Goal: Information Seeking & Learning: Learn about a topic

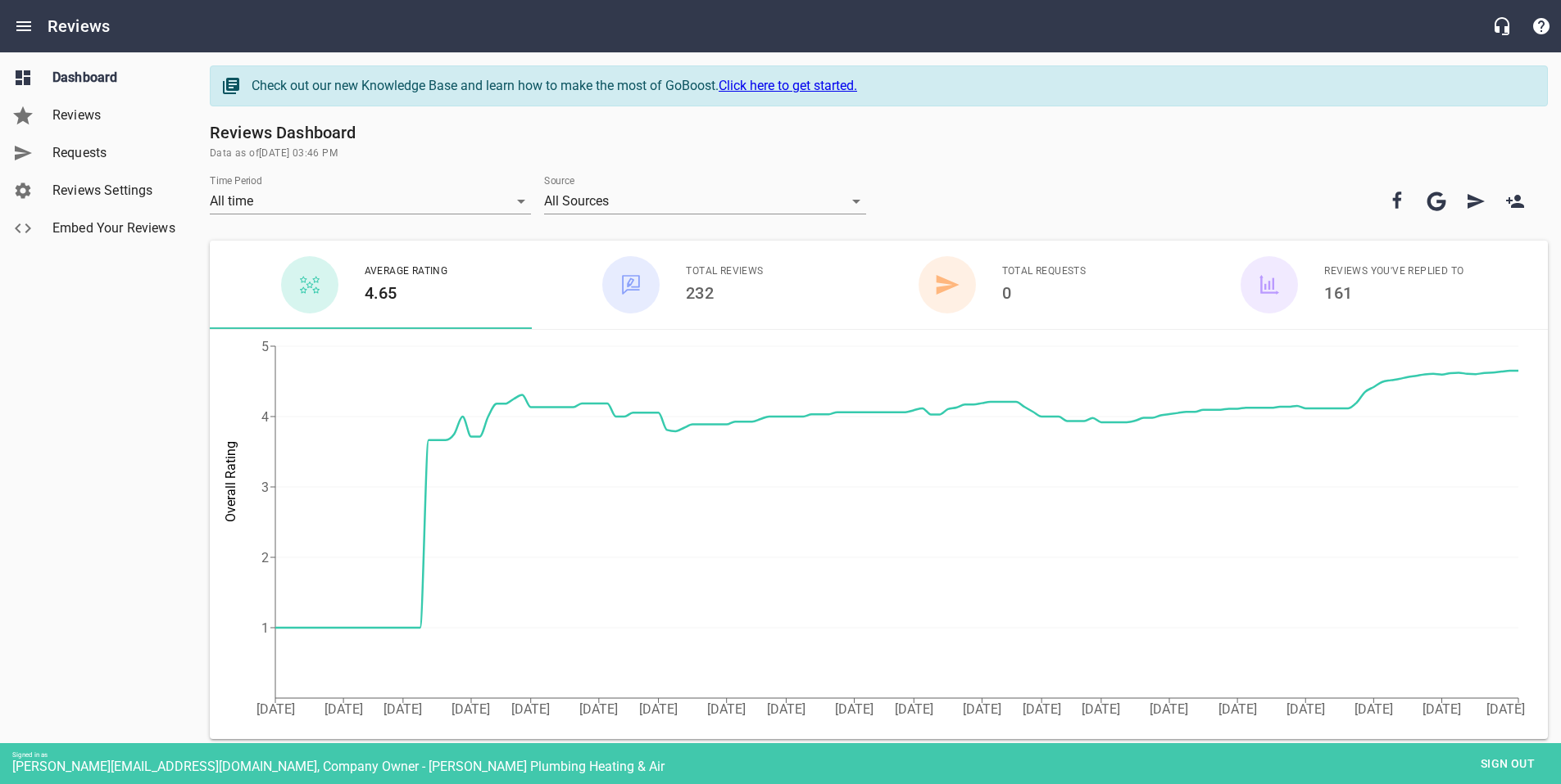
click at [81, 114] on span "Reviews" at bounding box center [114, 115] width 124 height 20
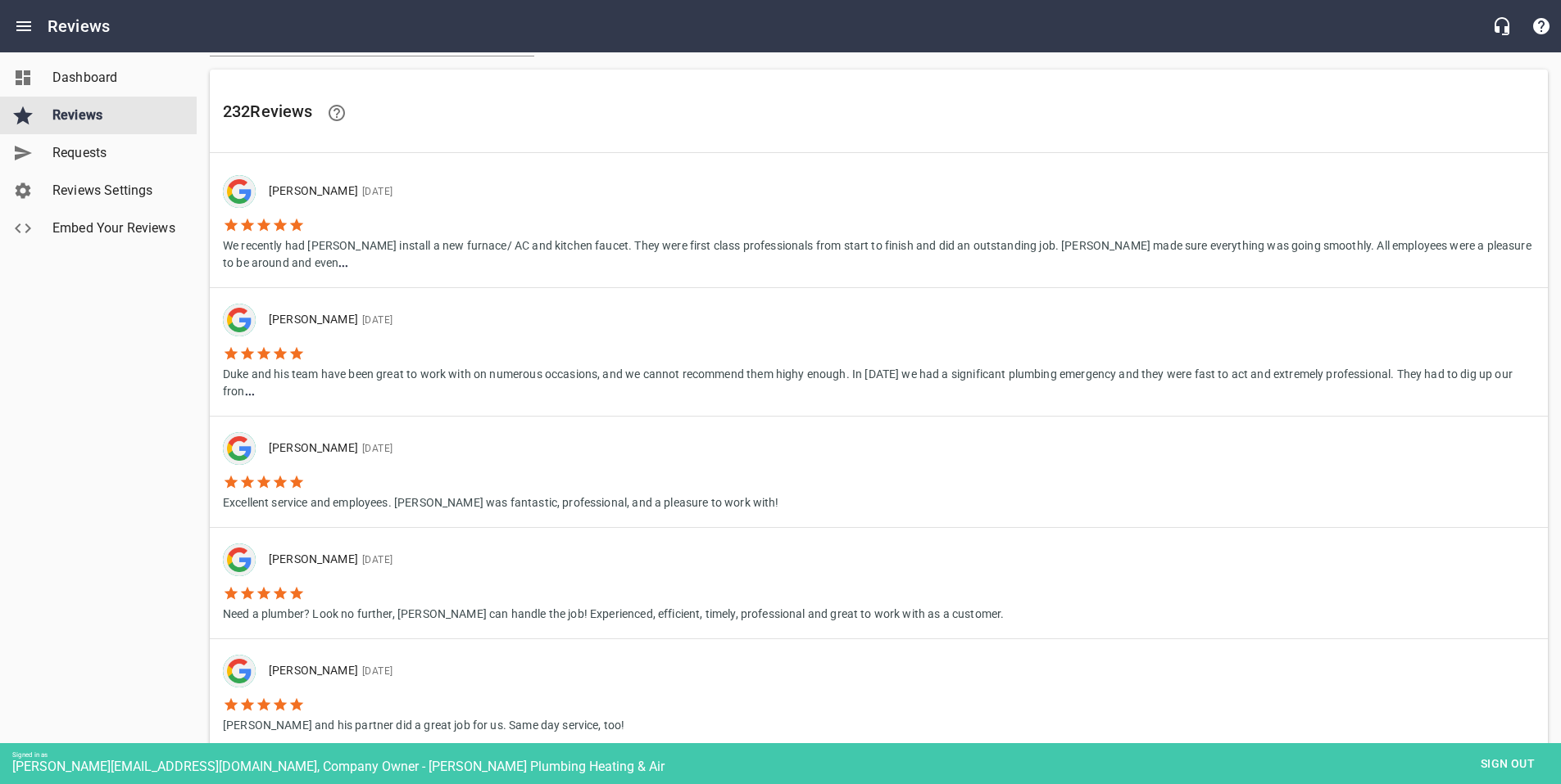
scroll to position [89, 0]
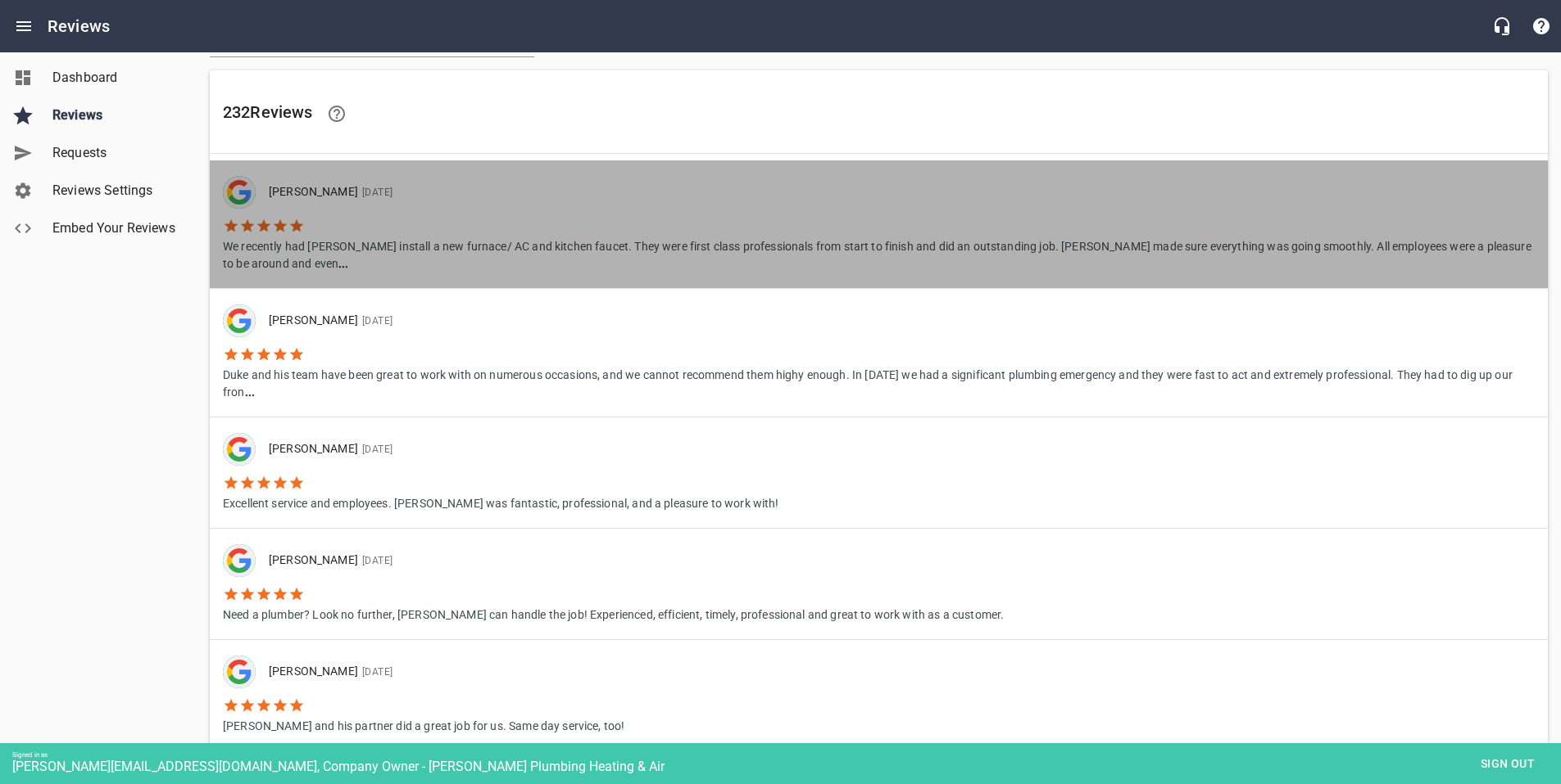
click at [418, 251] on p "We recently had [PERSON_NAME] install a new furnace/ AC and kitchen faucet. The…" at bounding box center [879, 253] width 1312 height 39
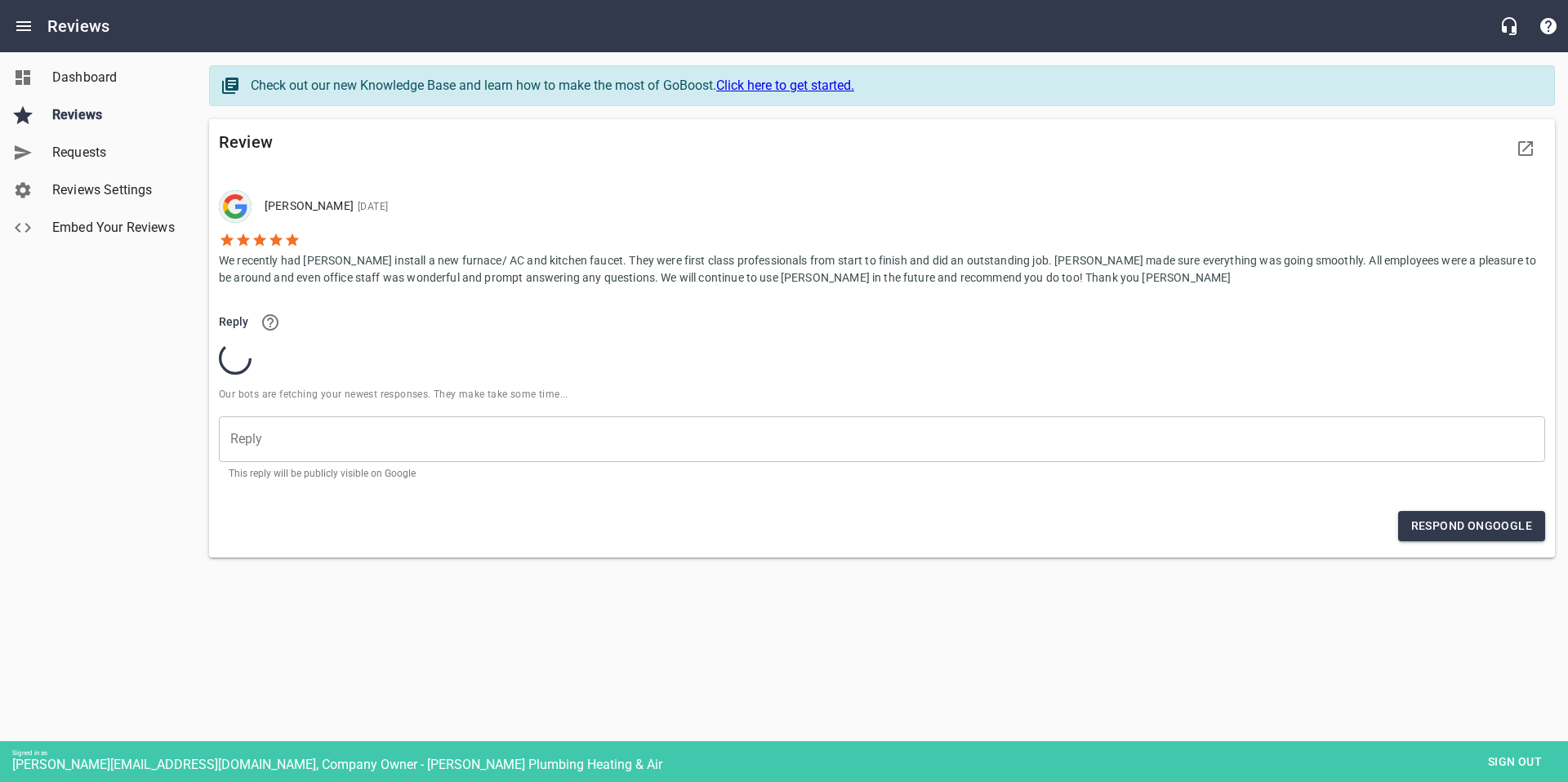
click at [313, 427] on div "​" at bounding box center [882, 440] width 1327 height 46
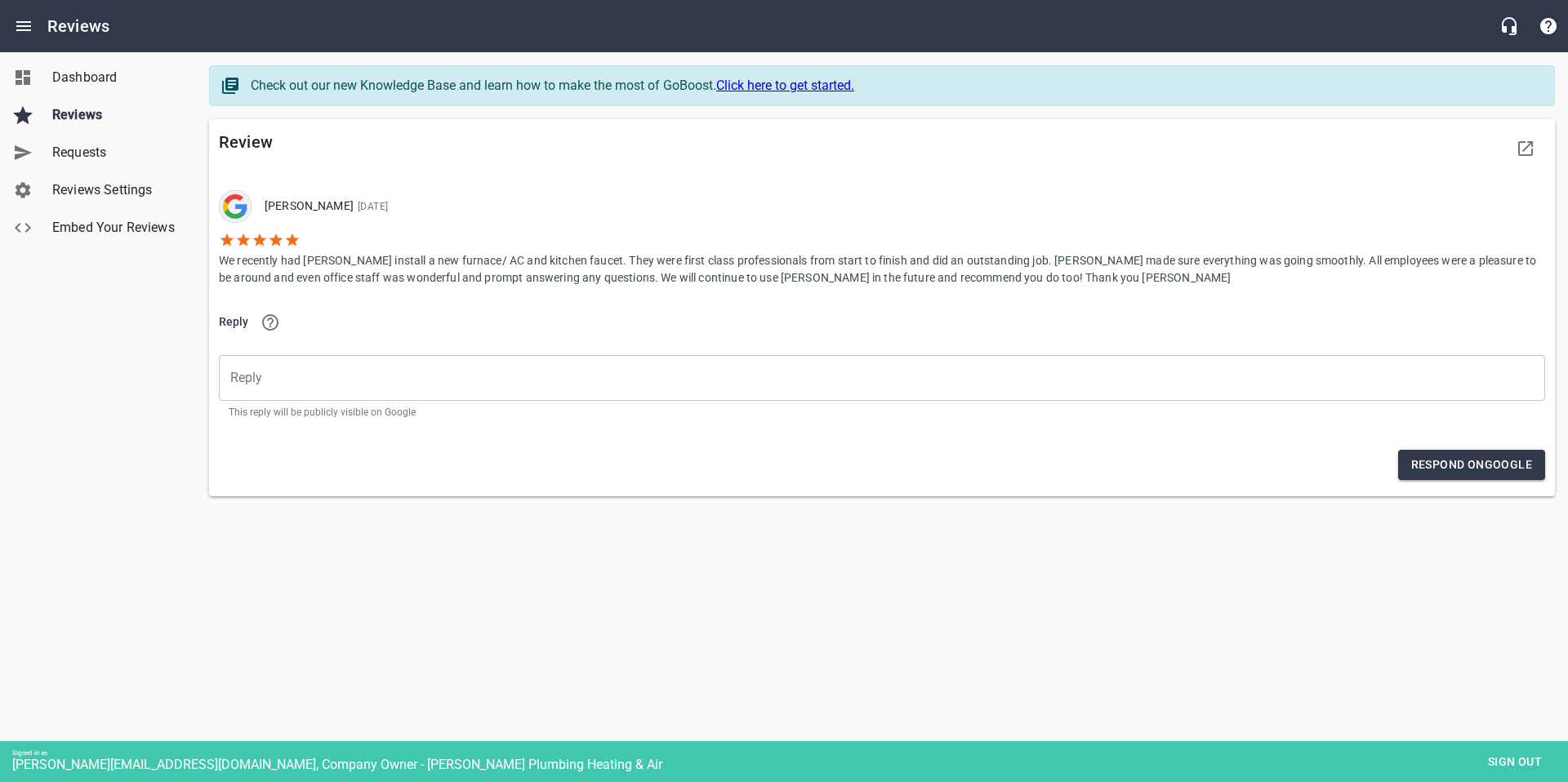
click at [284, 276] on p "We recently had [PERSON_NAME] install a new furnace/ AC and kitchen faucet. The…" at bounding box center [882, 267] width 1327 height 39
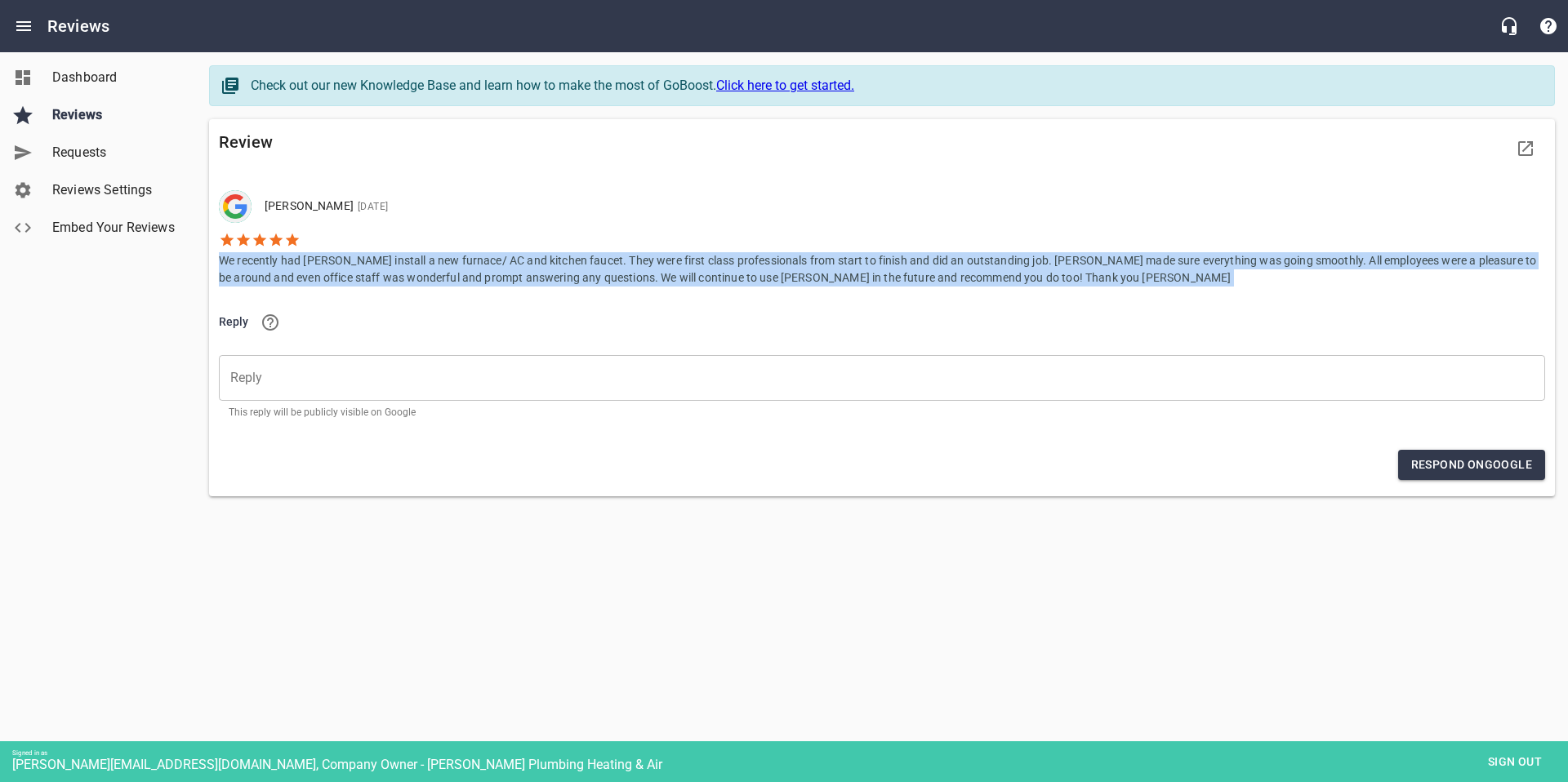
click at [284, 276] on p "We recently had [PERSON_NAME] install a new furnace/ AC and kitchen faucet. The…" at bounding box center [882, 267] width 1327 height 39
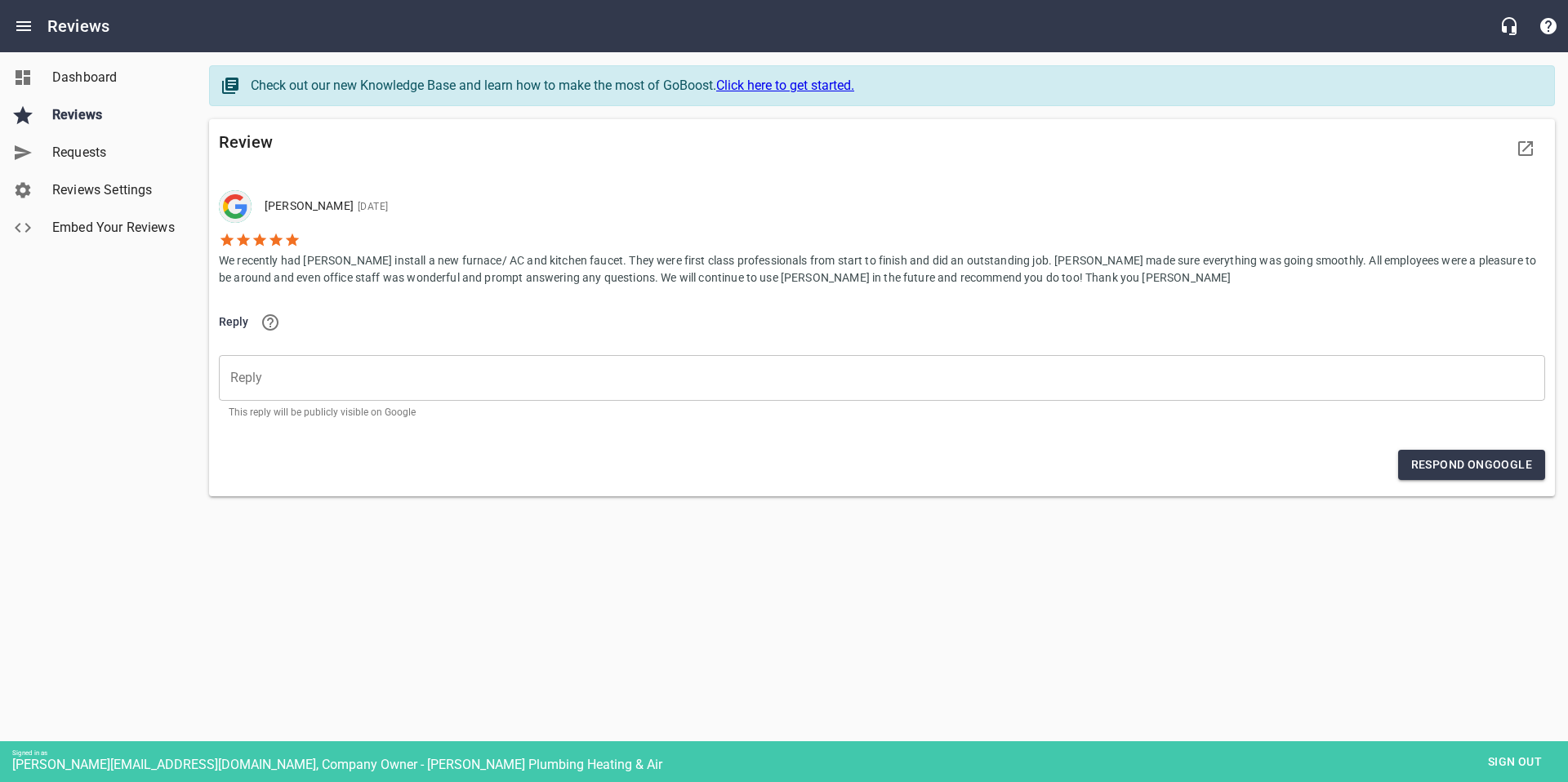
click at [135, 333] on div "Dashboard Reviews Requests Reviews Settings Embed Your Reviews" at bounding box center [98, 391] width 196 height 782
click at [303, 282] on p "We recently had [PERSON_NAME] install a new furnace/ AC and kitchen faucet. The…" at bounding box center [882, 267] width 1327 height 39
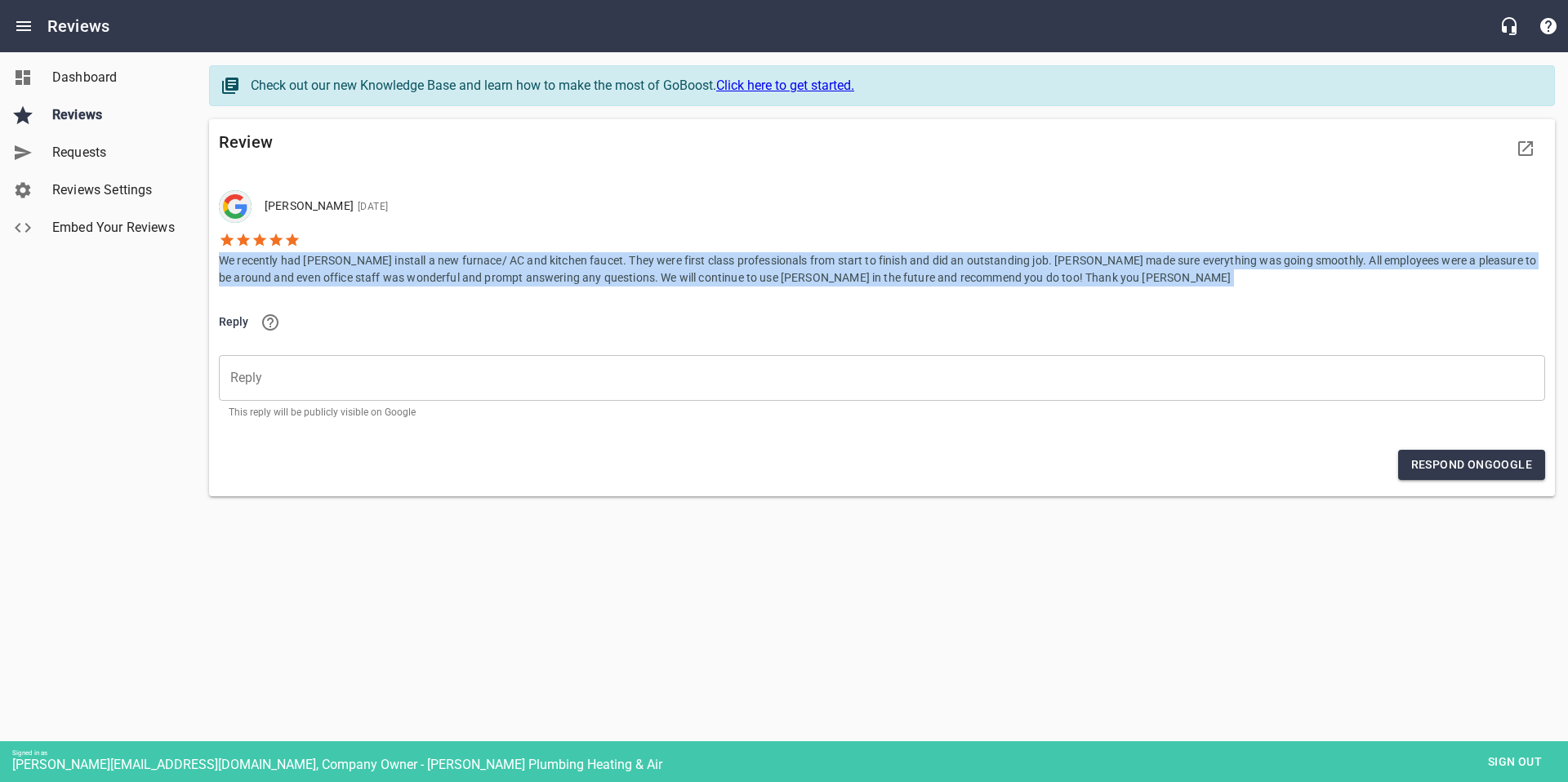
click at [303, 282] on p "We recently had [PERSON_NAME] install a new furnace/ AC and kitchen faucet. The…" at bounding box center [882, 267] width 1327 height 39
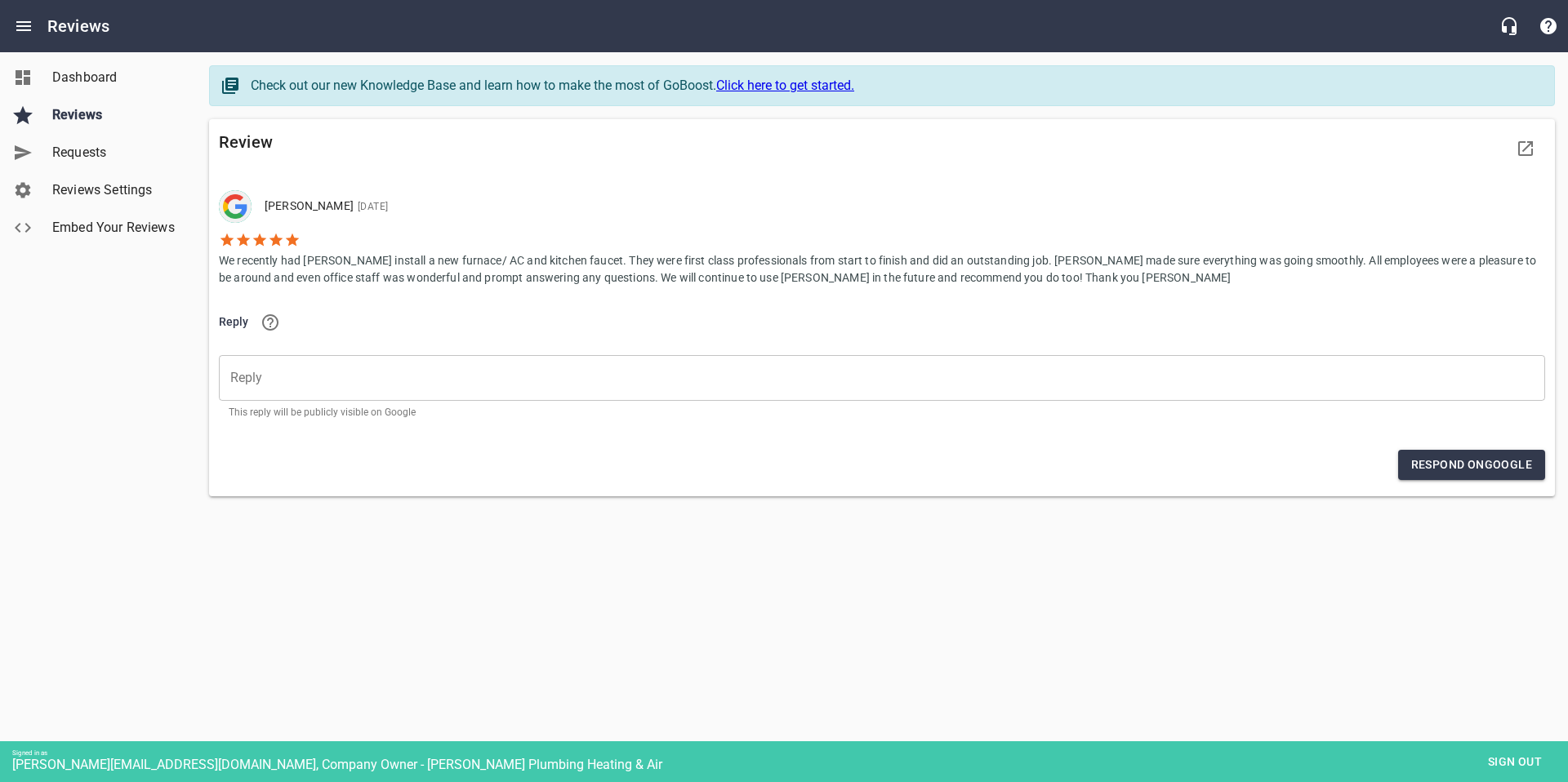
click at [284, 279] on p "We recently had [PERSON_NAME] install a new furnace/ AC and kitchen faucet. The…" at bounding box center [882, 267] width 1327 height 39
click at [176, 303] on div "Dashboard Reviews Requests Reviews Settings Embed Your Reviews" at bounding box center [98, 391] width 196 height 782
click at [281, 272] on p "We recently had [PERSON_NAME] install a new furnace/ AC and kitchen faucet. The…" at bounding box center [882, 267] width 1327 height 39
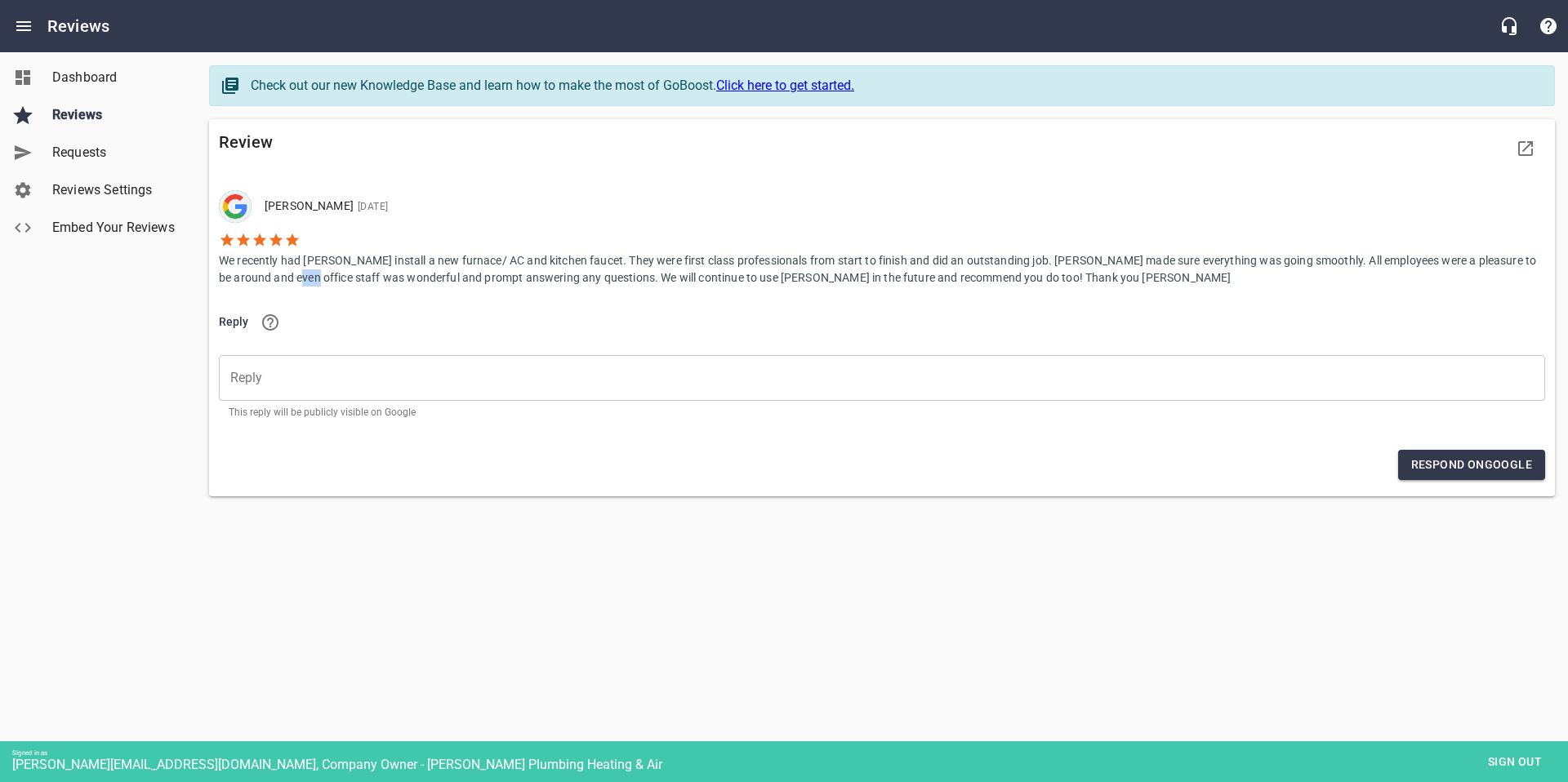
click at [281, 272] on p "We recently had [PERSON_NAME] install a new furnace/ AC and kitchen faucet. The…" at bounding box center [882, 267] width 1327 height 39
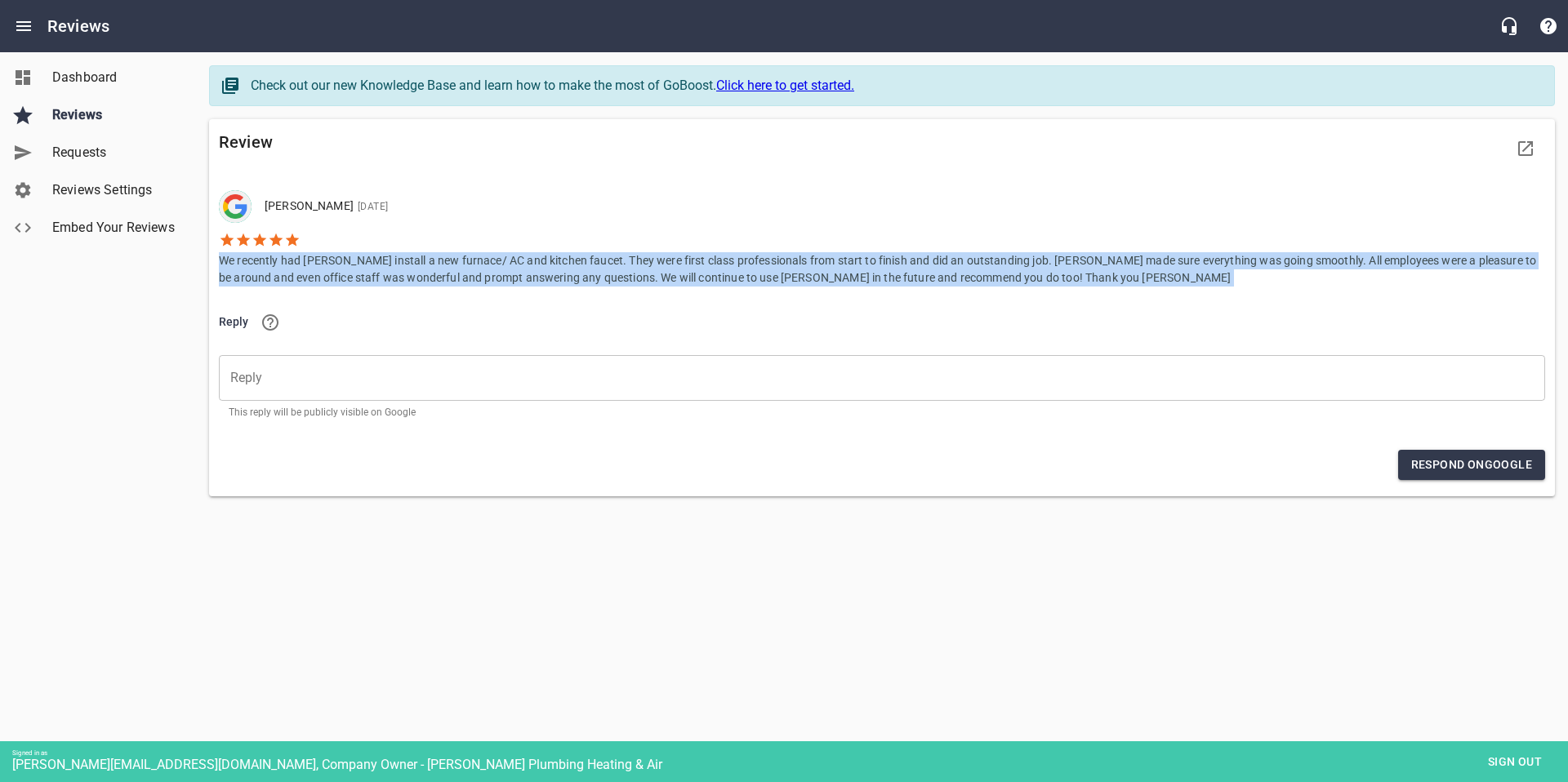
click at [281, 272] on p "We recently had [PERSON_NAME] install a new furnace/ AC and kitchen faucet. The…" at bounding box center [882, 267] width 1327 height 39
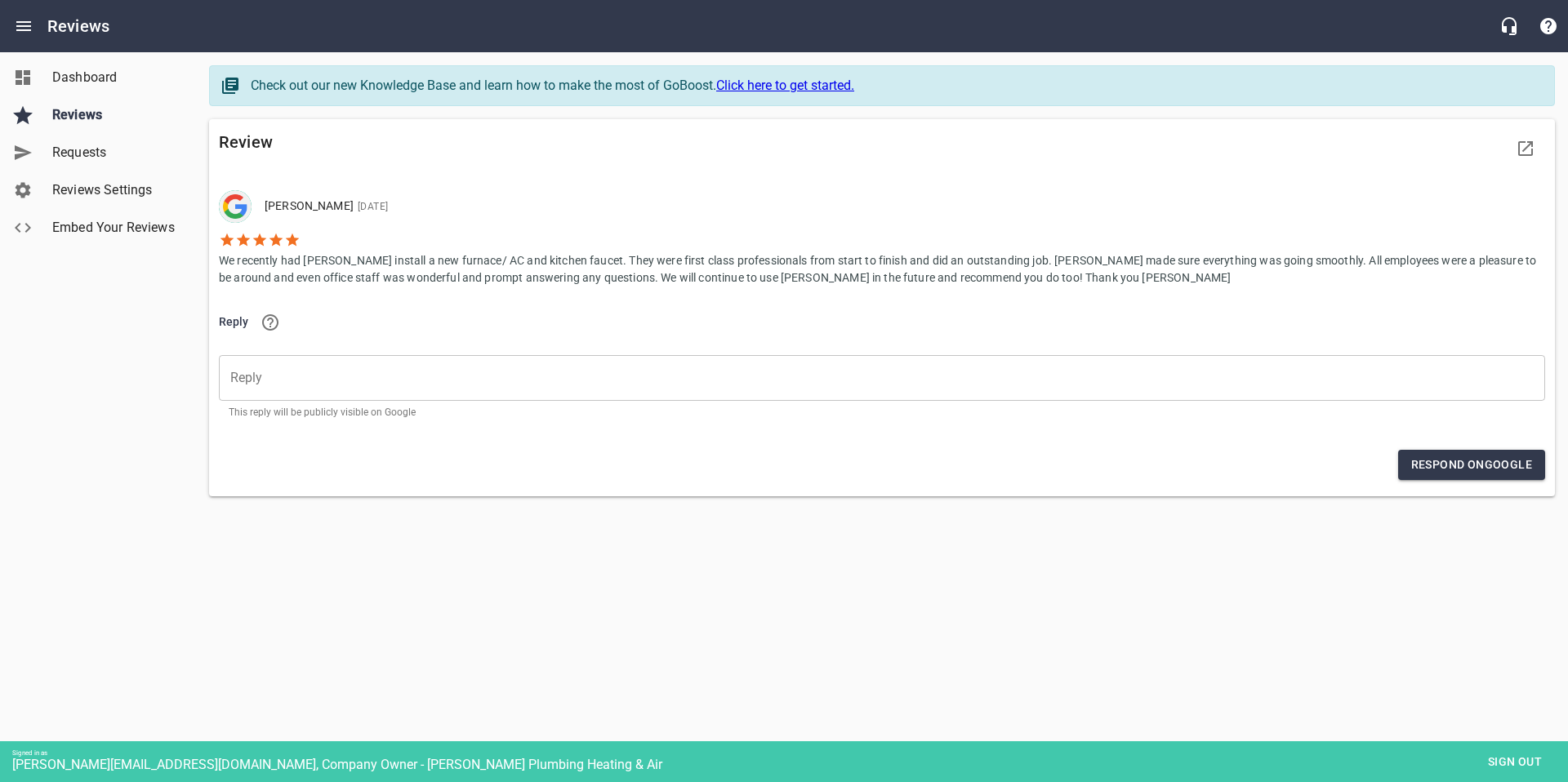
click at [176, 318] on div "Dashboard Reviews Requests Reviews Settings Embed Your Reviews" at bounding box center [98, 391] width 196 height 782
click at [270, 280] on p "We recently had [PERSON_NAME] install a new furnace/ AC and kitchen faucet. The…" at bounding box center [882, 267] width 1327 height 39
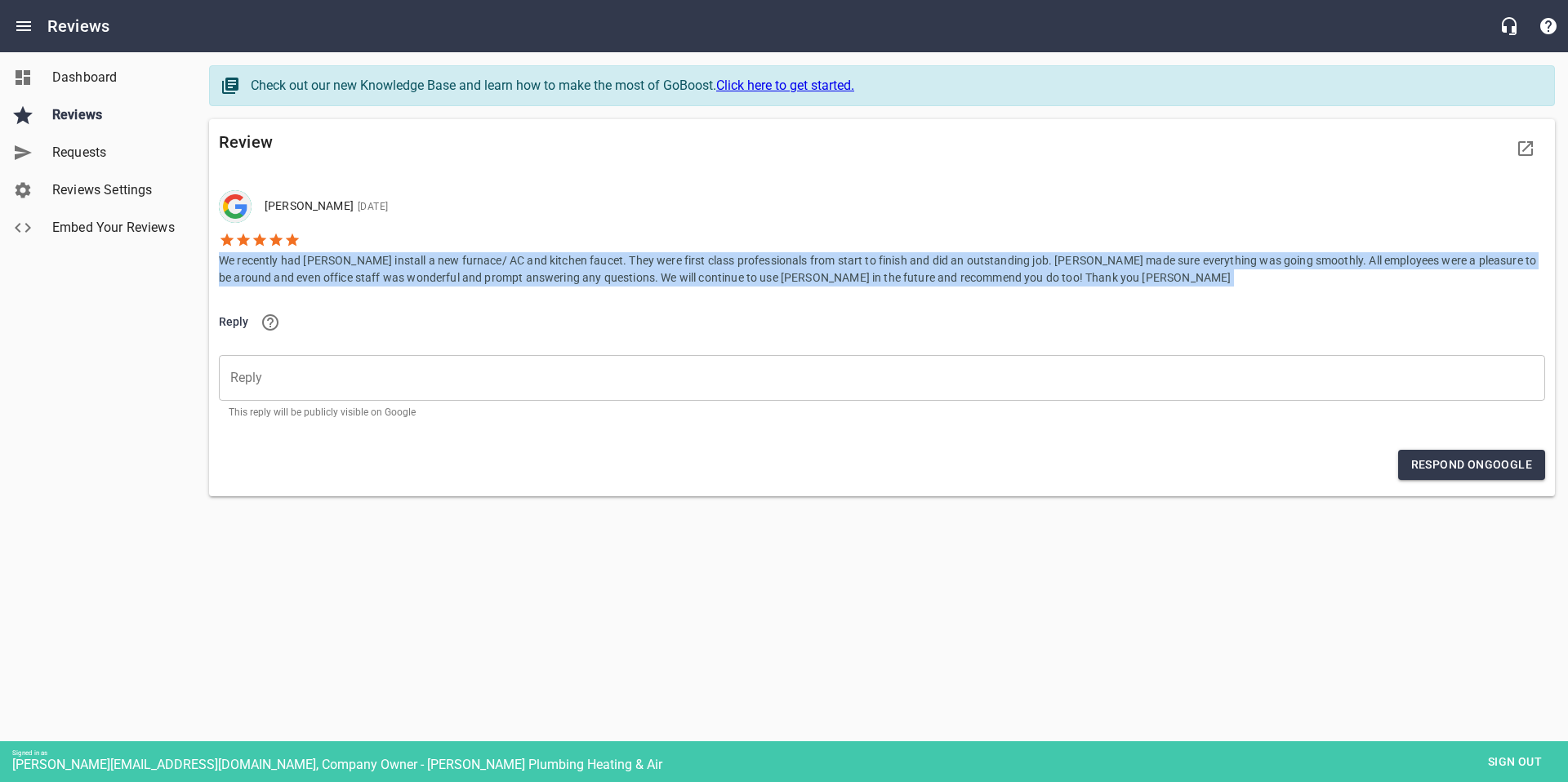
click at [270, 280] on p "We recently had [PERSON_NAME] install a new furnace/ AC and kitchen faucet. The…" at bounding box center [882, 267] width 1327 height 39
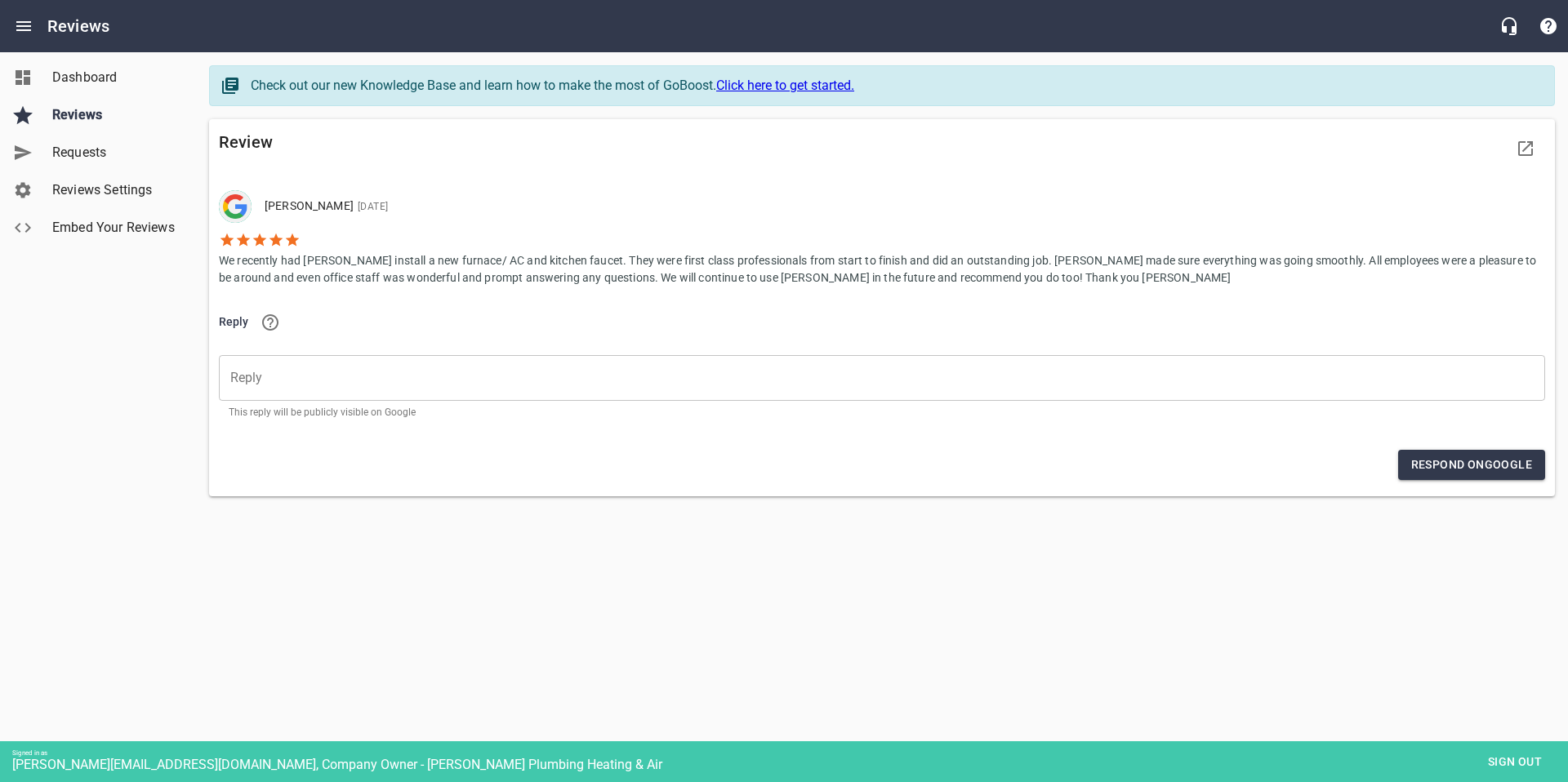
click at [181, 319] on div "Dashboard Reviews Requests Reviews Settings Embed Your Reviews" at bounding box center [98, 391] width 196 height 782
click at [276, 283] on p "We recently had [PERSON_NAME] install a new furnace/ AC and kitchen faucet. The…" at bounding box center [882, 267] width 1327 height 39
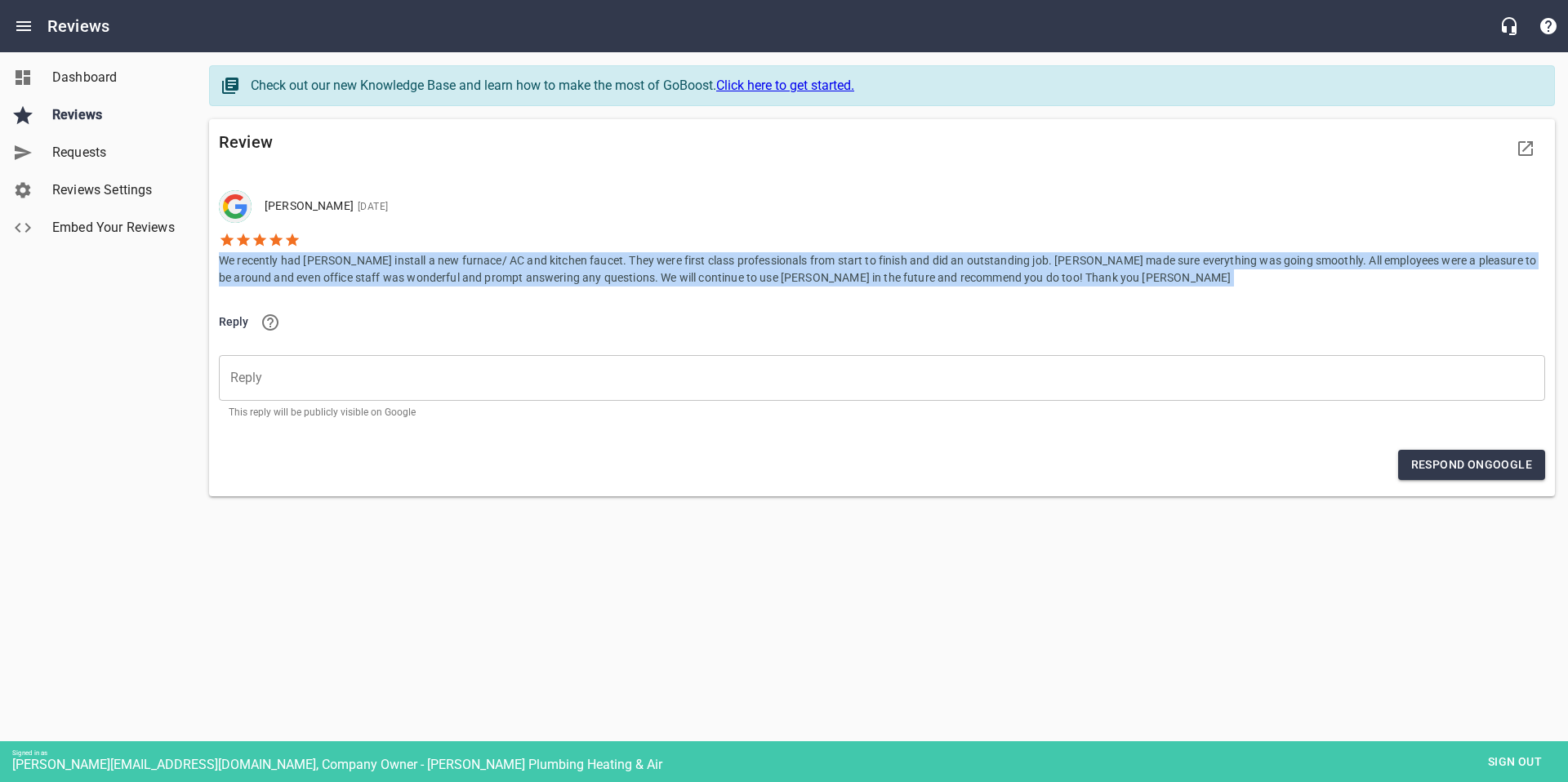
click at [276, 283] on p "We recently had [PERSON_NAME] install a new furnace/ AC and kitchen faucet. The…" at bounding box center [882, 267] width 1327 height 39
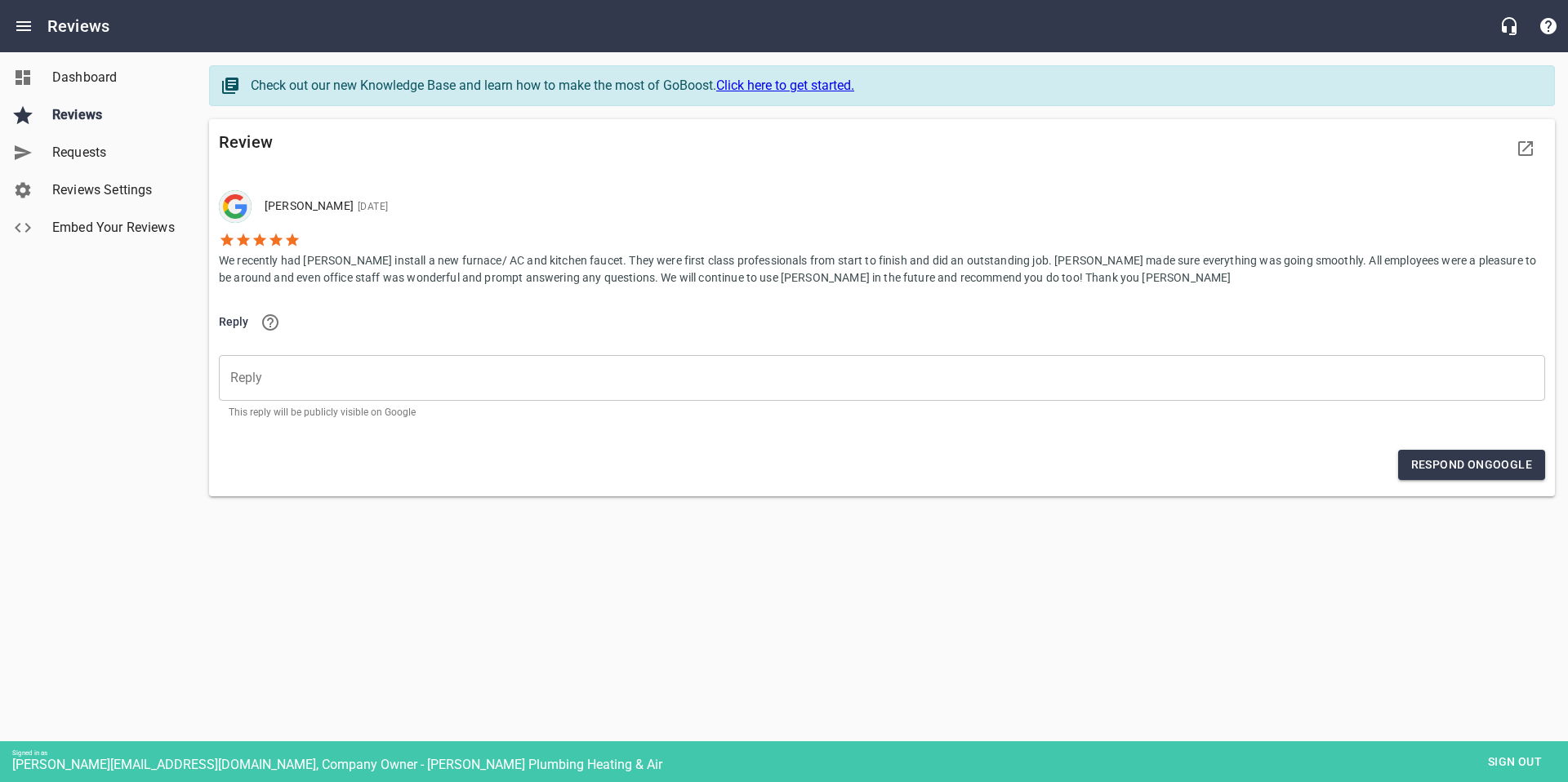
click at [197, 317] on main "Check out our new Knowledge Base and learn how to make the most of GoBoost. Cli…" at bounding box center [882, 291] width 1372 height 477
click at [265, 281] on p "We recently had [PERSON_NAME] install a new furnace/ AC and kitchen faucet. The…" at bounding box center [882, 267] width 1327 height 39
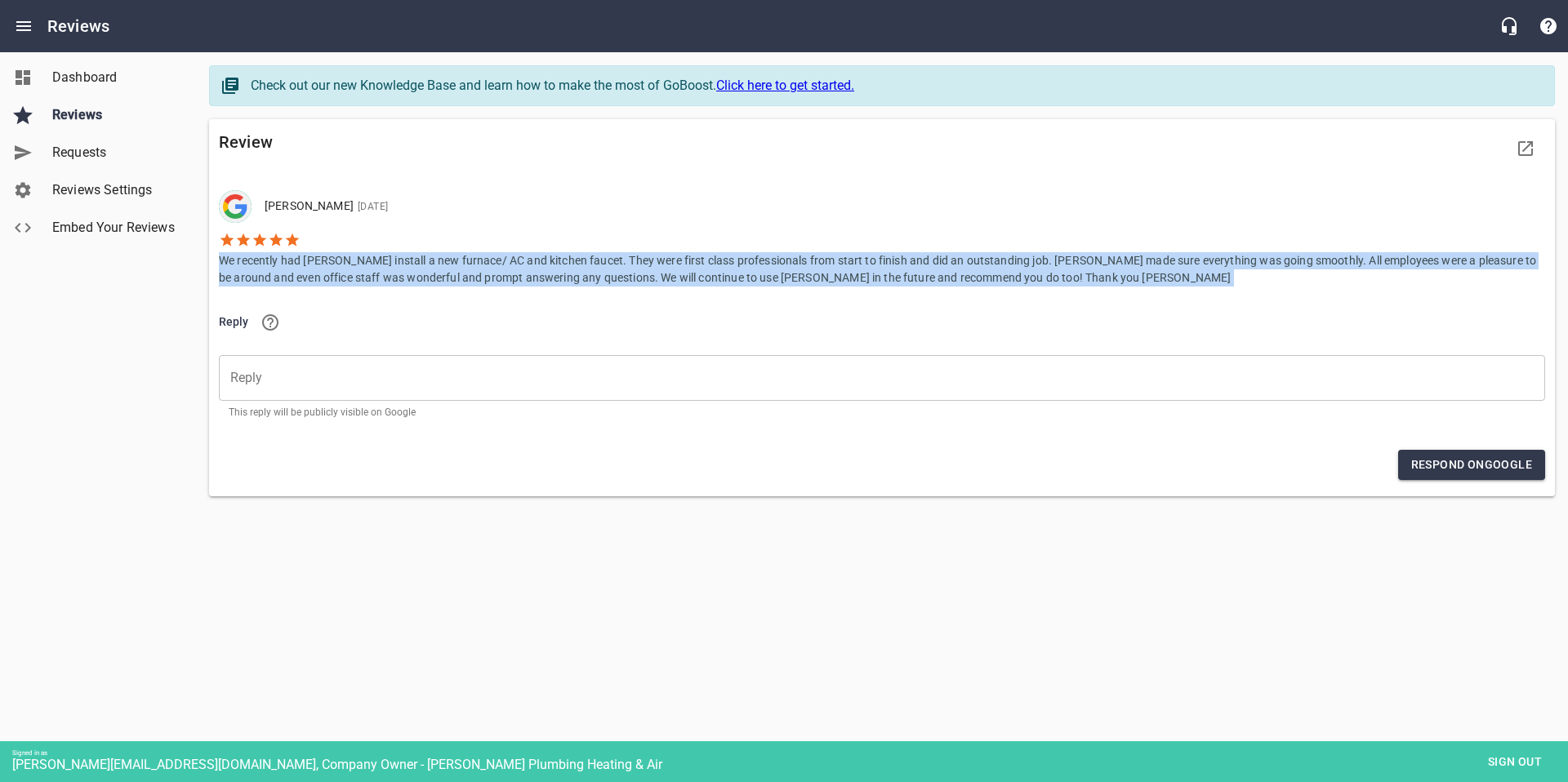
click at [265, 281] on p "We recently had [PERSON_NAME] install a new furnace/ AC and kitchen faucet. The…" at bounding box center [882, 267] width 1327 height 39
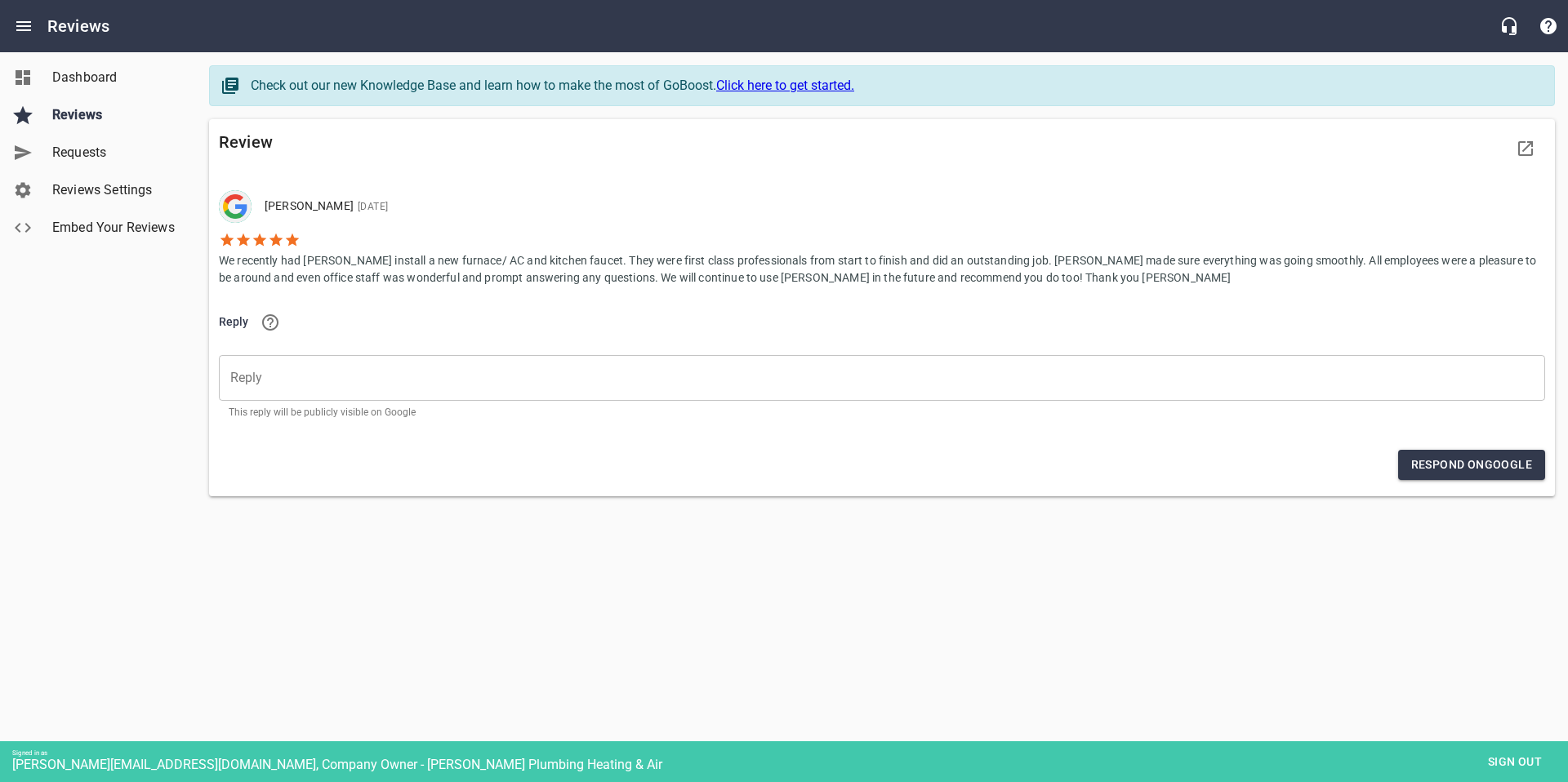
click at [179, 325] on div "Dashboard Reviews Requests Reviews Settings Embed Your Reviews" at bounding box center [98, 391] width 196 height 782
click at [259, 279] on p "We recently had [PERSON_NAME] install a new furnace/ AC and kitchen faucet. The…" at bounding box center [882, 267] width 1327 height 39
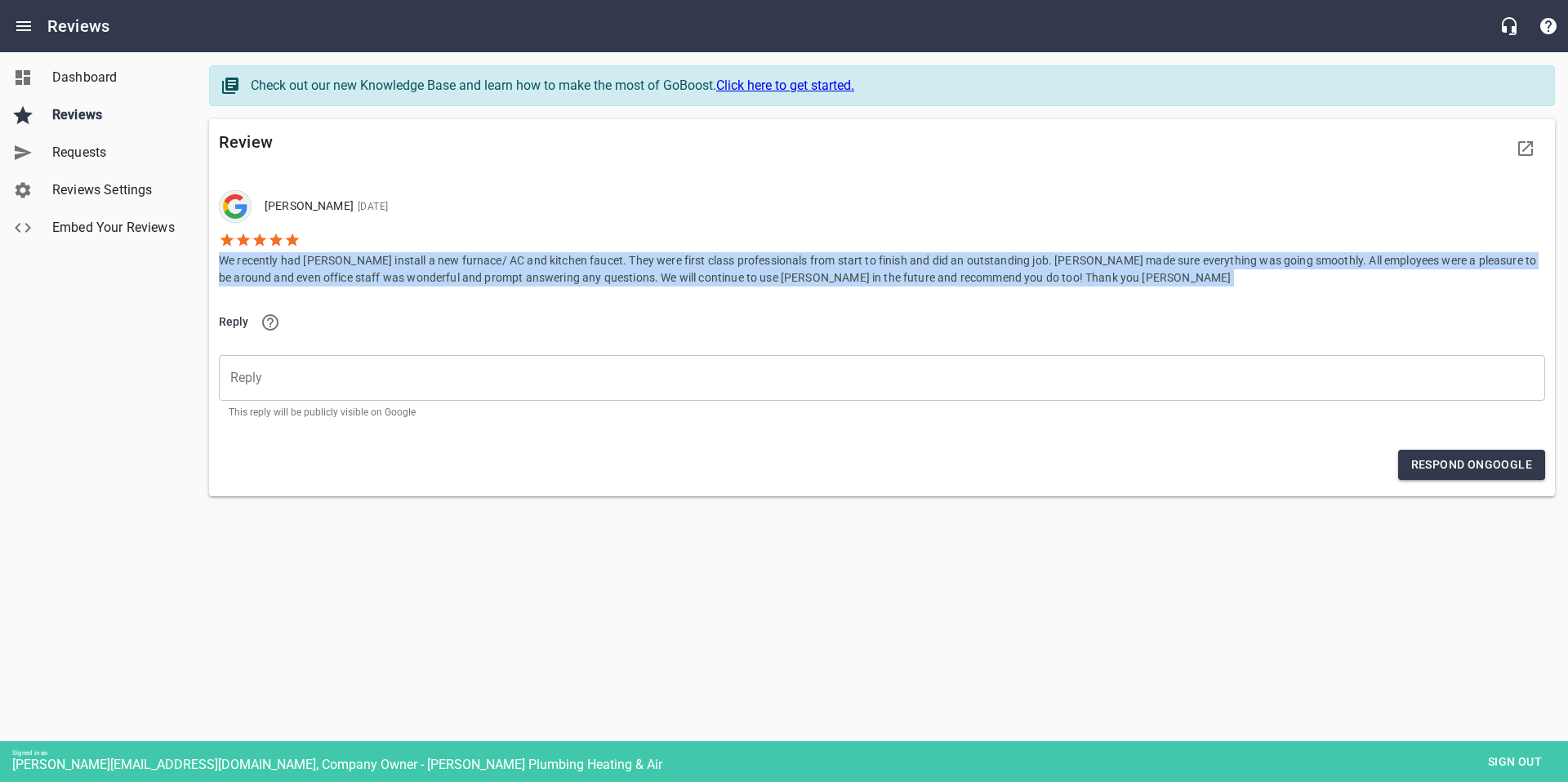
click at [259, 279] on p "We recently had [PERSON_NAME] install a new furnace/ AC and kitchen faucet. The…" at bounding box center [882, 267] width 1327 height 39
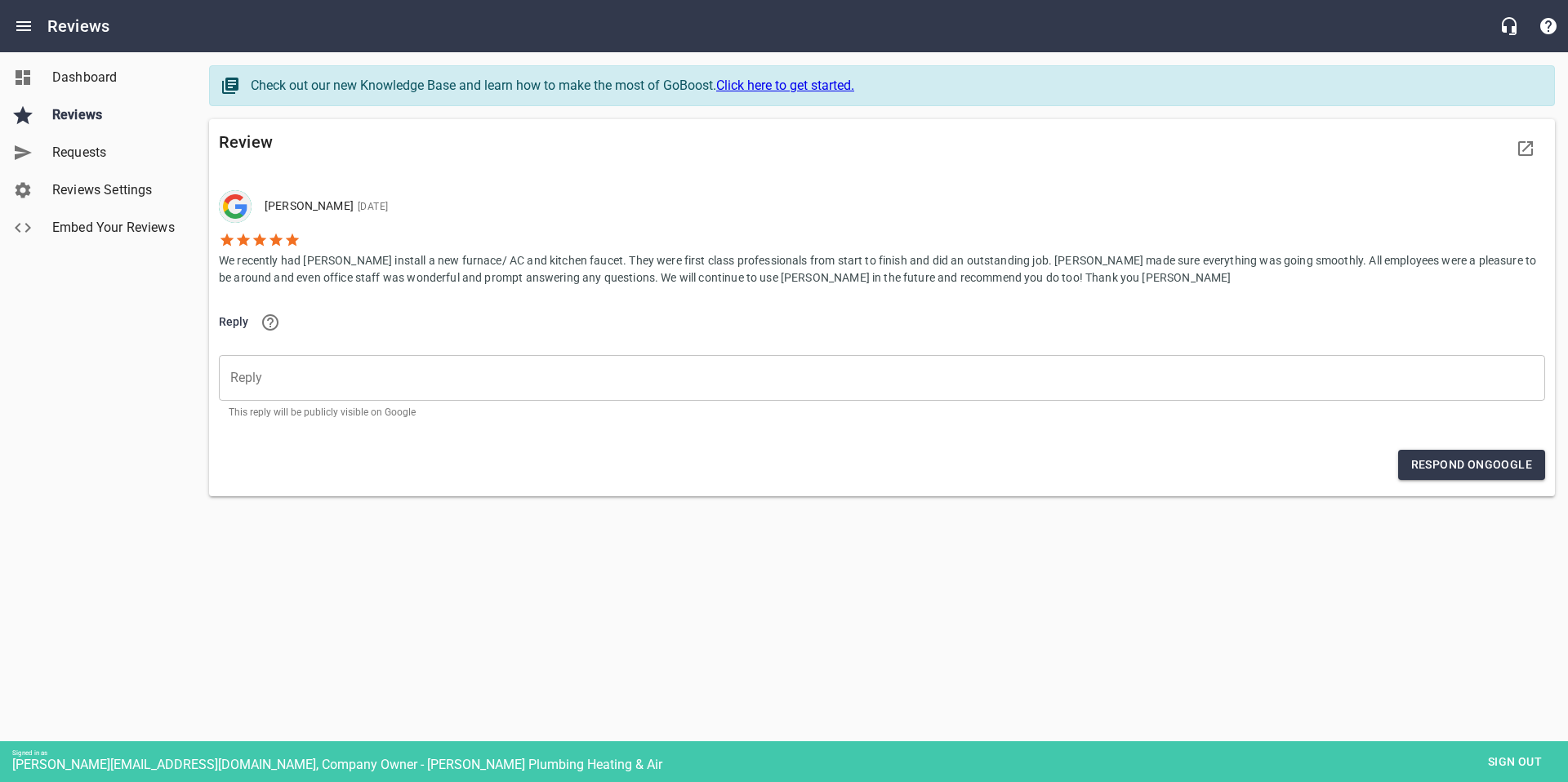
click at [184, 326] on div "Dashboard Reviews Requests Reviews Settings Embed Your Reviews" at bounding box center [98, 391] width 196 height 782
click at [259, 282] on p "We recently had [PERSON_NAME] install a new furnace/ AC and kitchen faucet. The…" at bounding box center [882, 267] width 1327 height 39
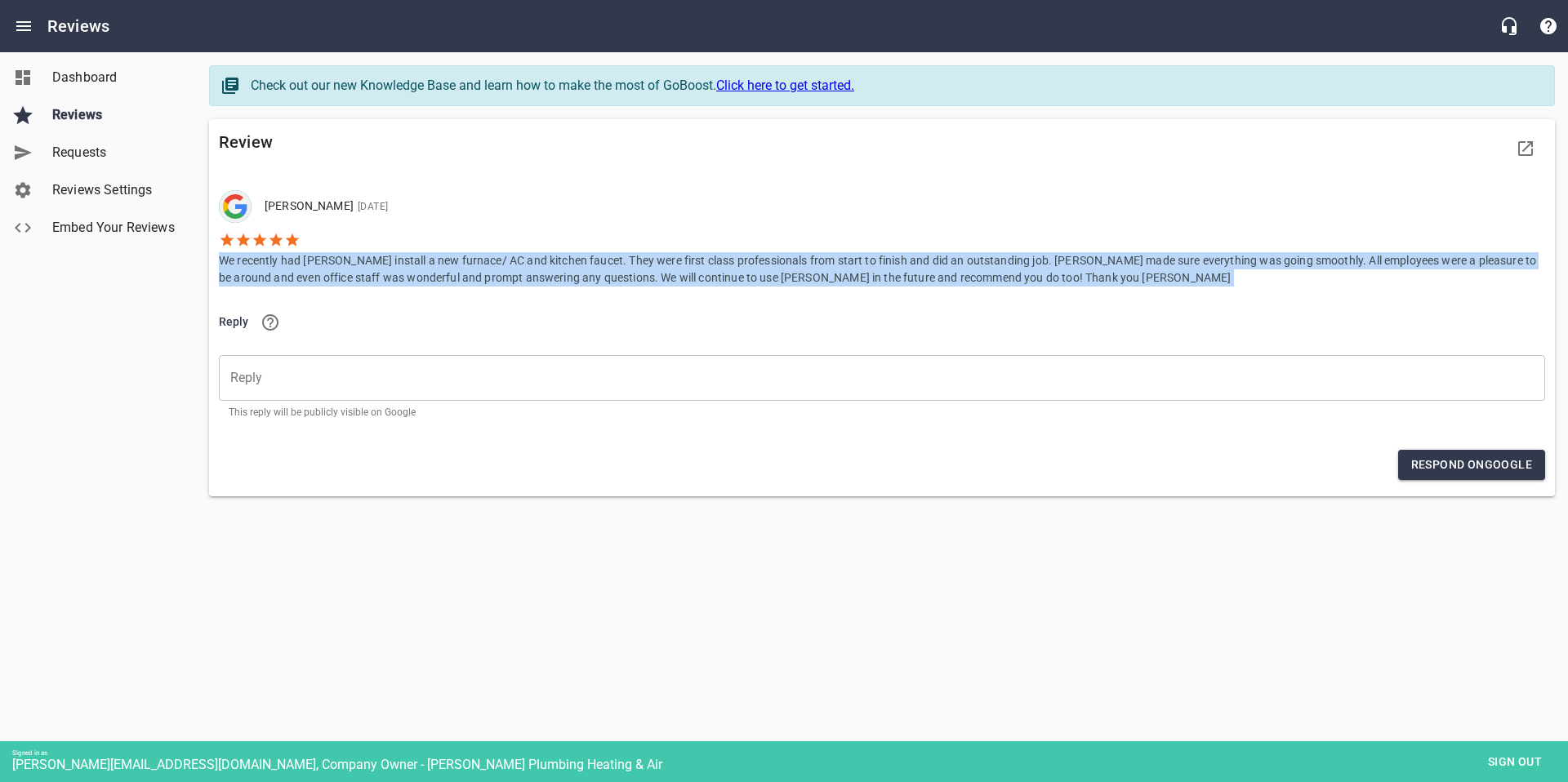
click at [259, 282] on p "We recently had [PERSON_NAME] install a new furnace/ AC and kitchen faucet. The…" at bounding box center [882, 267] width 1327 height 39
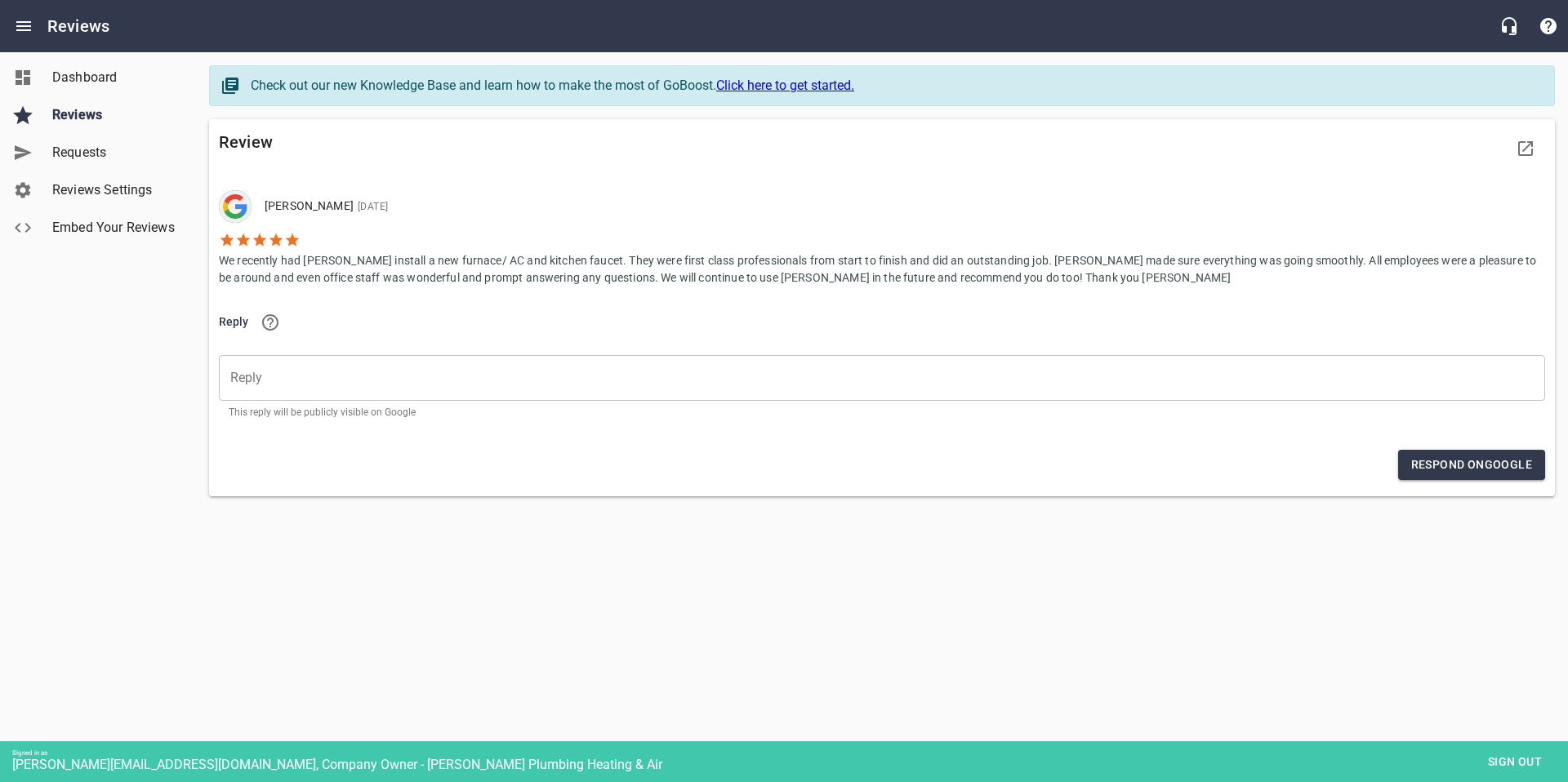
click at [148, 334] on div "Dashboard Reviews Requests Reviews Settings Embed Your Reviews" at bounding box center [98, 391] width 196 height 782
click at [290, 269] on p "We recently had [PERSON_NAME] install a new furnace/ AC and kitchen faucet. The…" at bounding box center [882, 267] width 1327 height 39
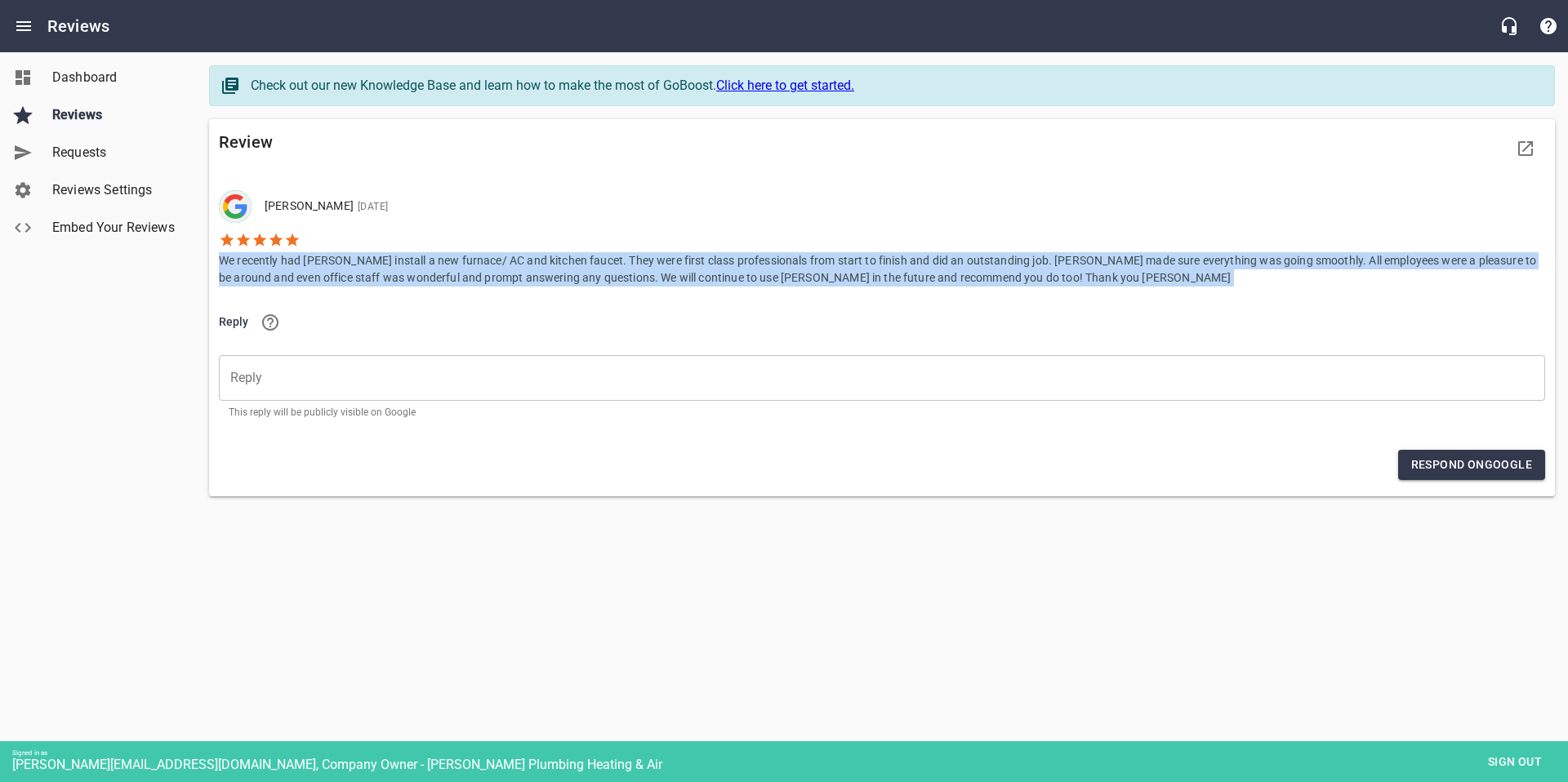
click at [290, 269] on p "We recently had [PERSON_NAME] install a new furnace/ AC and kitchen faucet. The…" at bounding box center [882, 267] width 1327 height 39
click at [302, 272] on p "We recently had [PERSON_NAME] install a new furnace/ AC and kitchen faucet. The…" at bounding box center [882, 267] width 1327 height 39
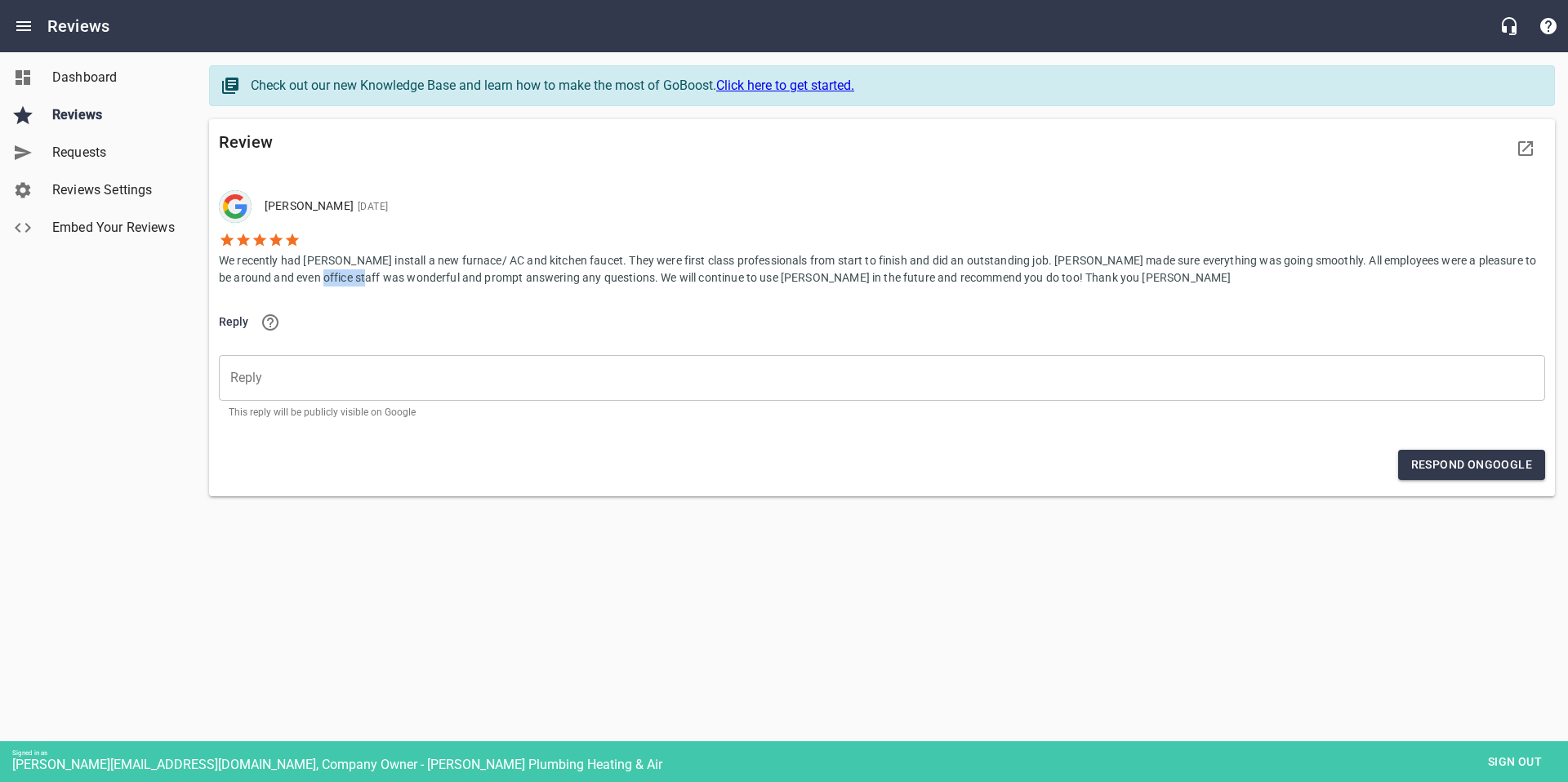
click at [302, 272] on p "We recently had [PERSON_NAME] install a new furnace/ AC and kitchen faucet. The…" at bounding box center [882, 267] width 1327 height 39
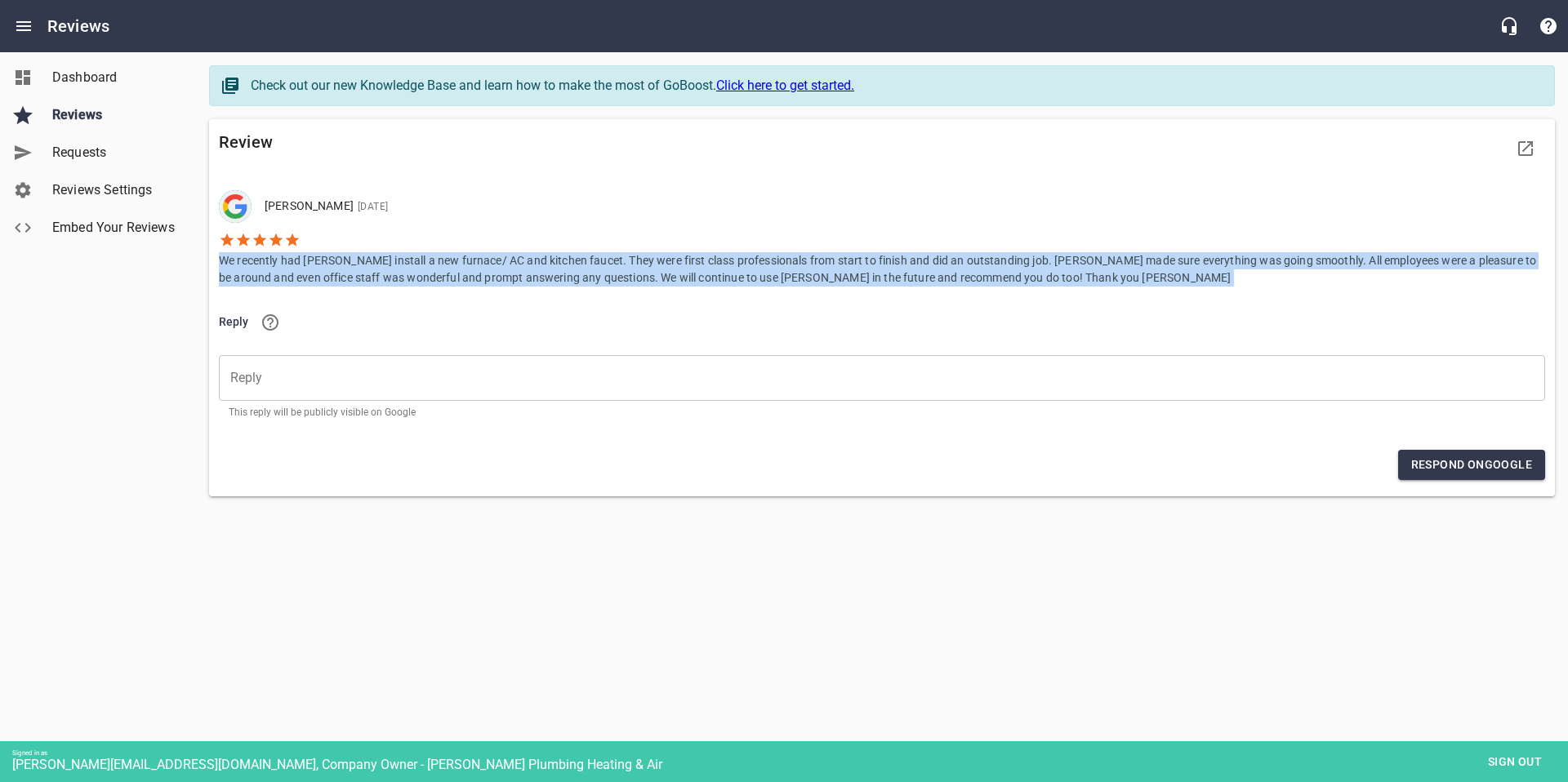
click at [302, 272] on p "We recently had [PERSON_NAME] install a new furnace/ AC and kitchen faucet. The…" at bounding box center [882, 267] width 1327 height 39
click at [316, 268] on p "We recently had [PERSON_NAME] install a new furnace/ AC and kitchen faucet. The…" at bounding box center [882, 267] width 1327 height 39
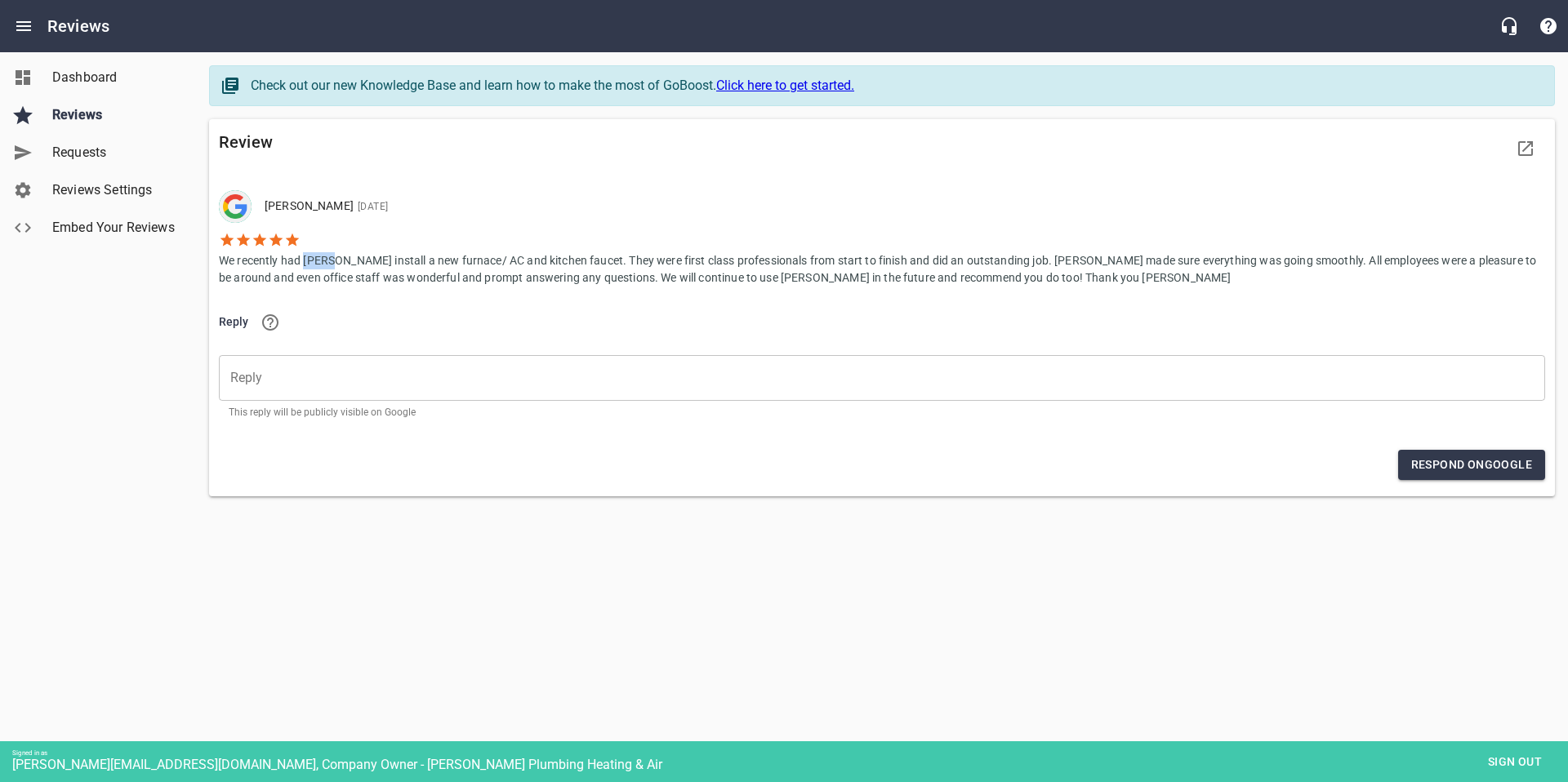
click at [316, 268] on p "We recently had [PERSON_NAME] install a new furnace/ AC and kitchen faucet. The…" at bounding box center [882, 267] width 1327 height 39
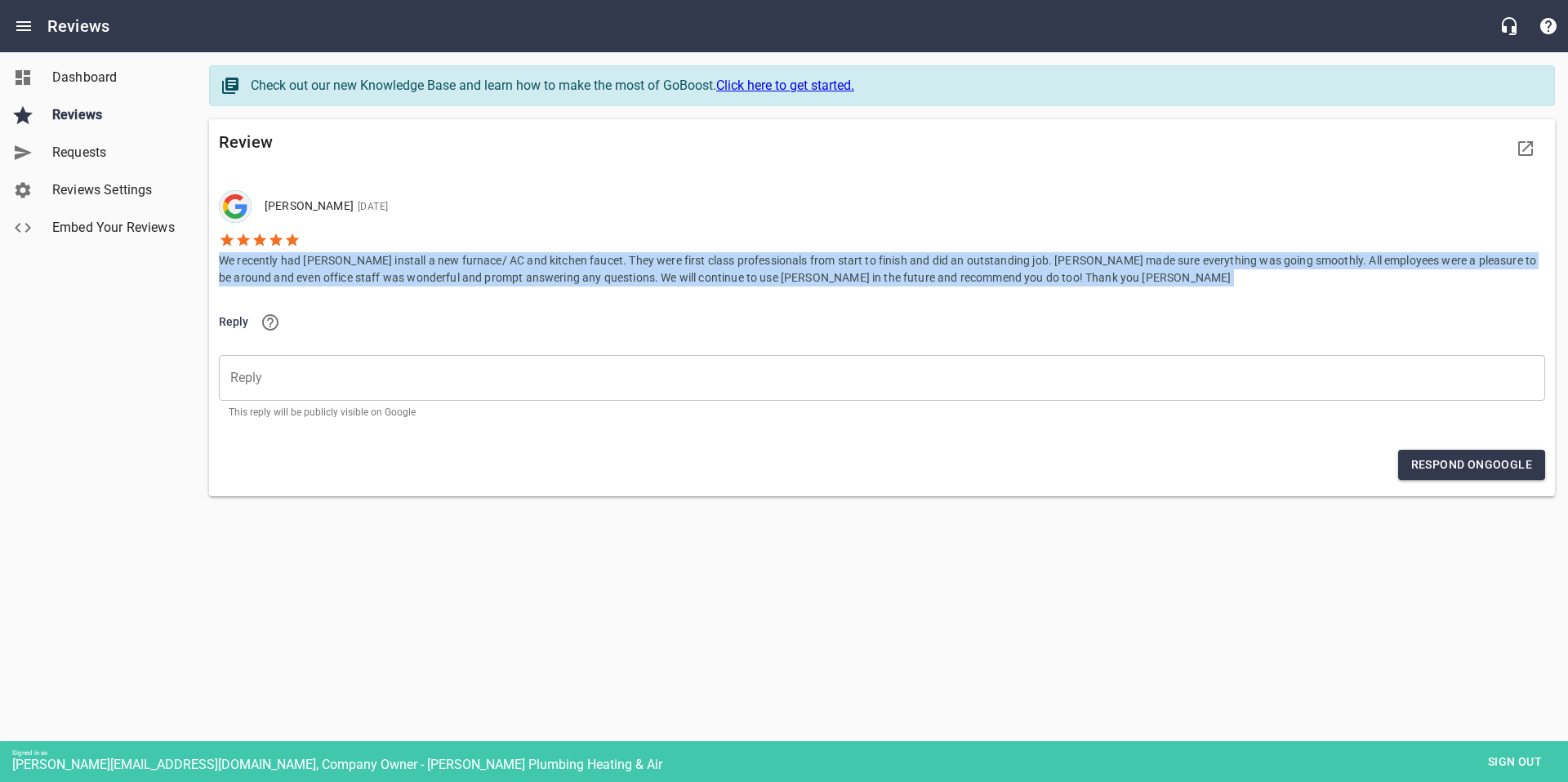
click at [316, 268] on p "We recently had [PERSON_NAME] install a new furnace/ AC and kitchen faucet. The…" at bounding box center [882, 267] width 1327 height 39
click at [1507, 760] on span "Sign out" at bounding box center [1514, 762] width 68 height 21
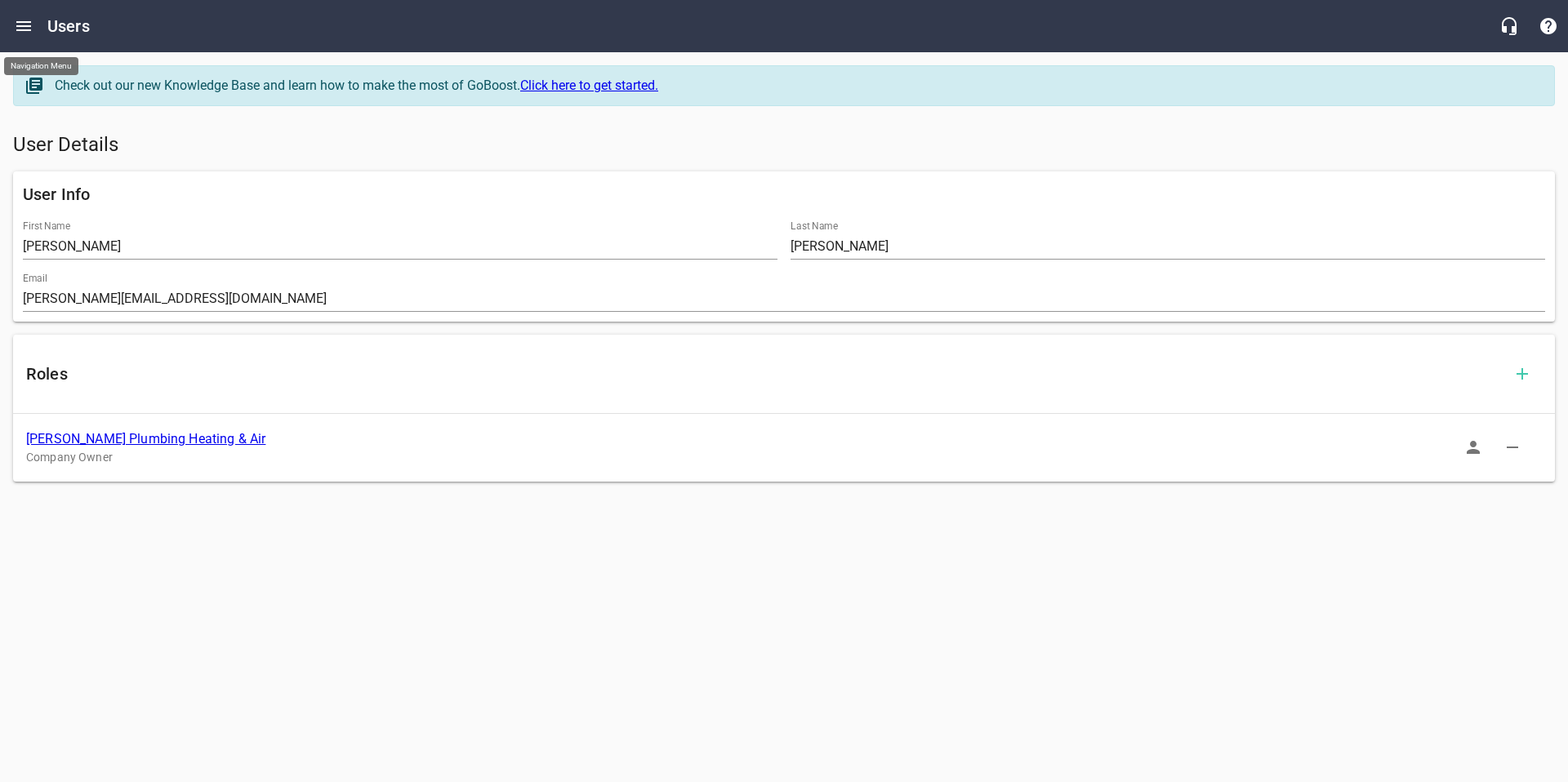
click at [26, 20] on icon "Open drawer" at bounding box center [24, 26] width 20 height 20
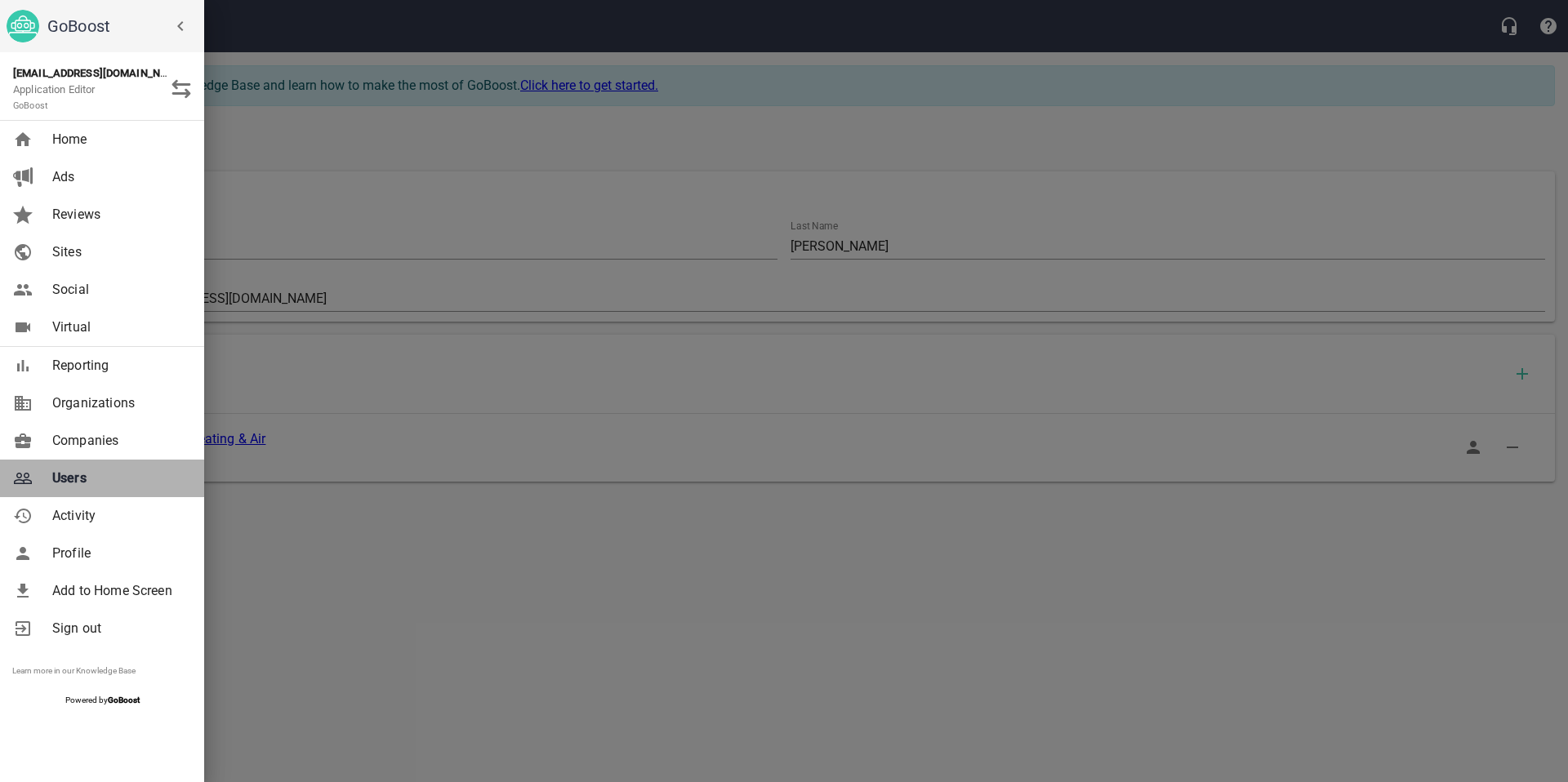
click at [81, 468] on span "Users" at bounding box center [118, 478] width 132 height 20
